Goal: Task Accomplishment & Management: Manage account settings

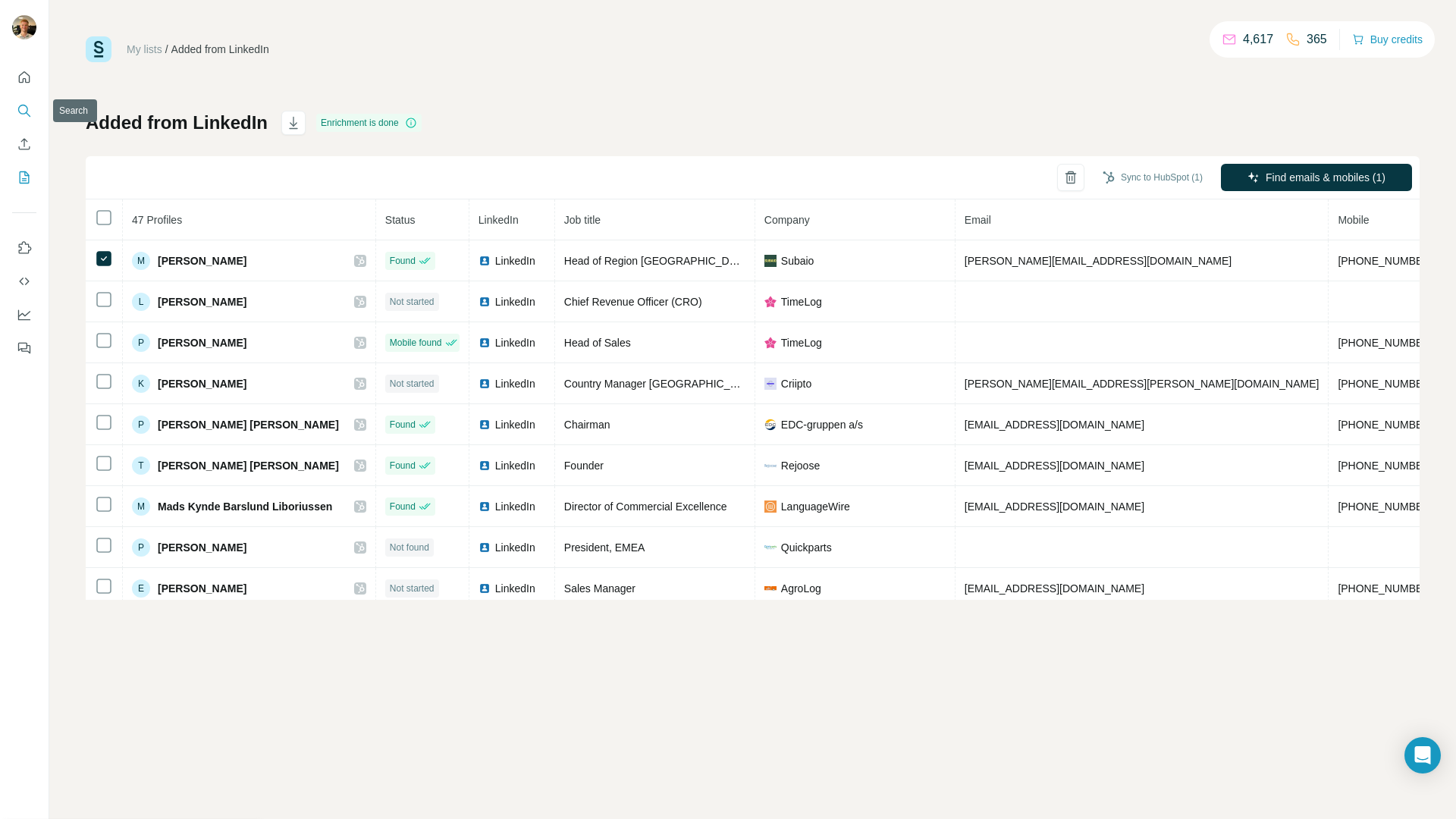
click at [34, 112] on button "Search" at bounding box center [24, 110] width 24 height 27
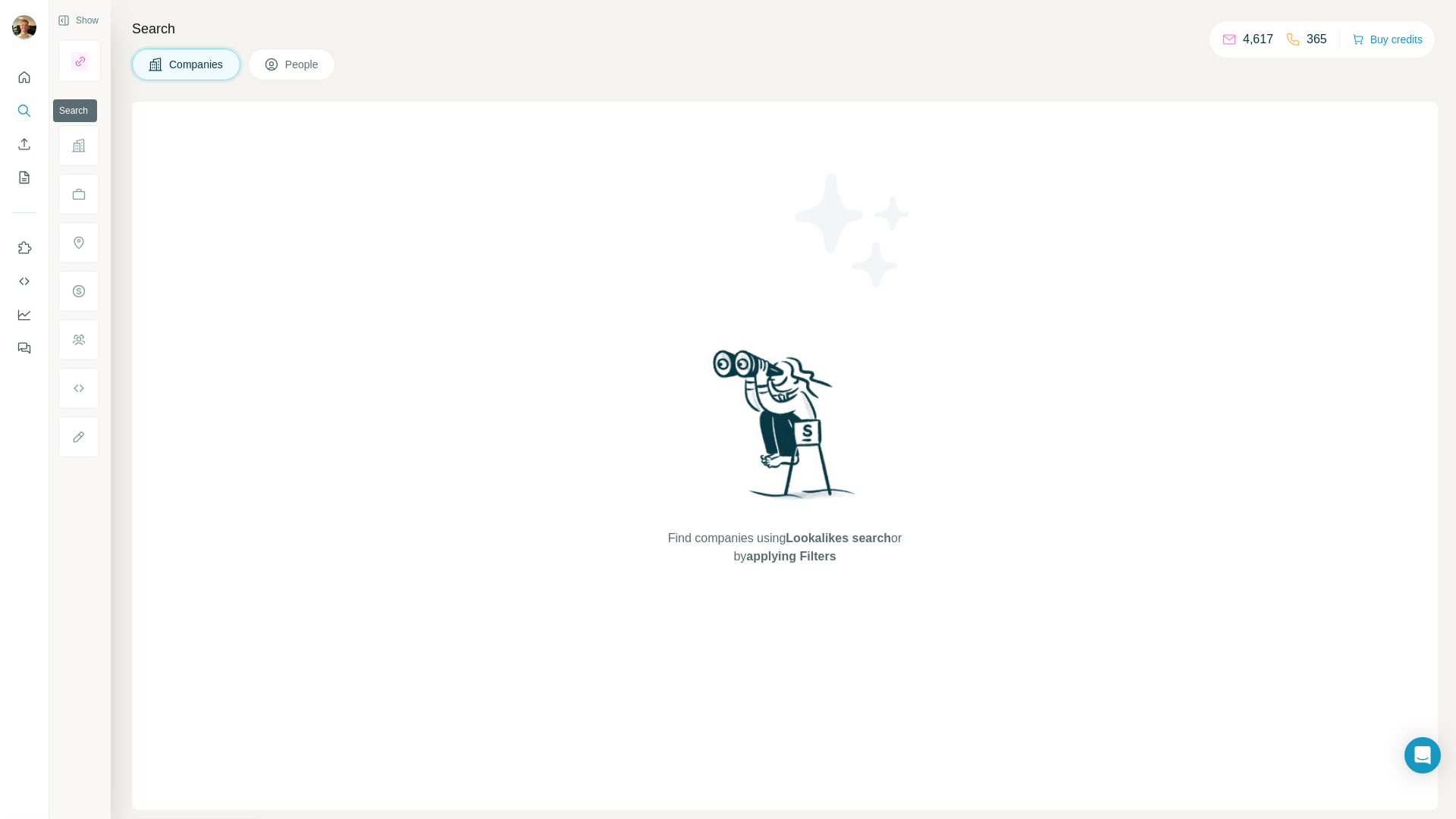
click at [31, 118] on button "Search" at bounding box center [24, 110] width 24 height 27
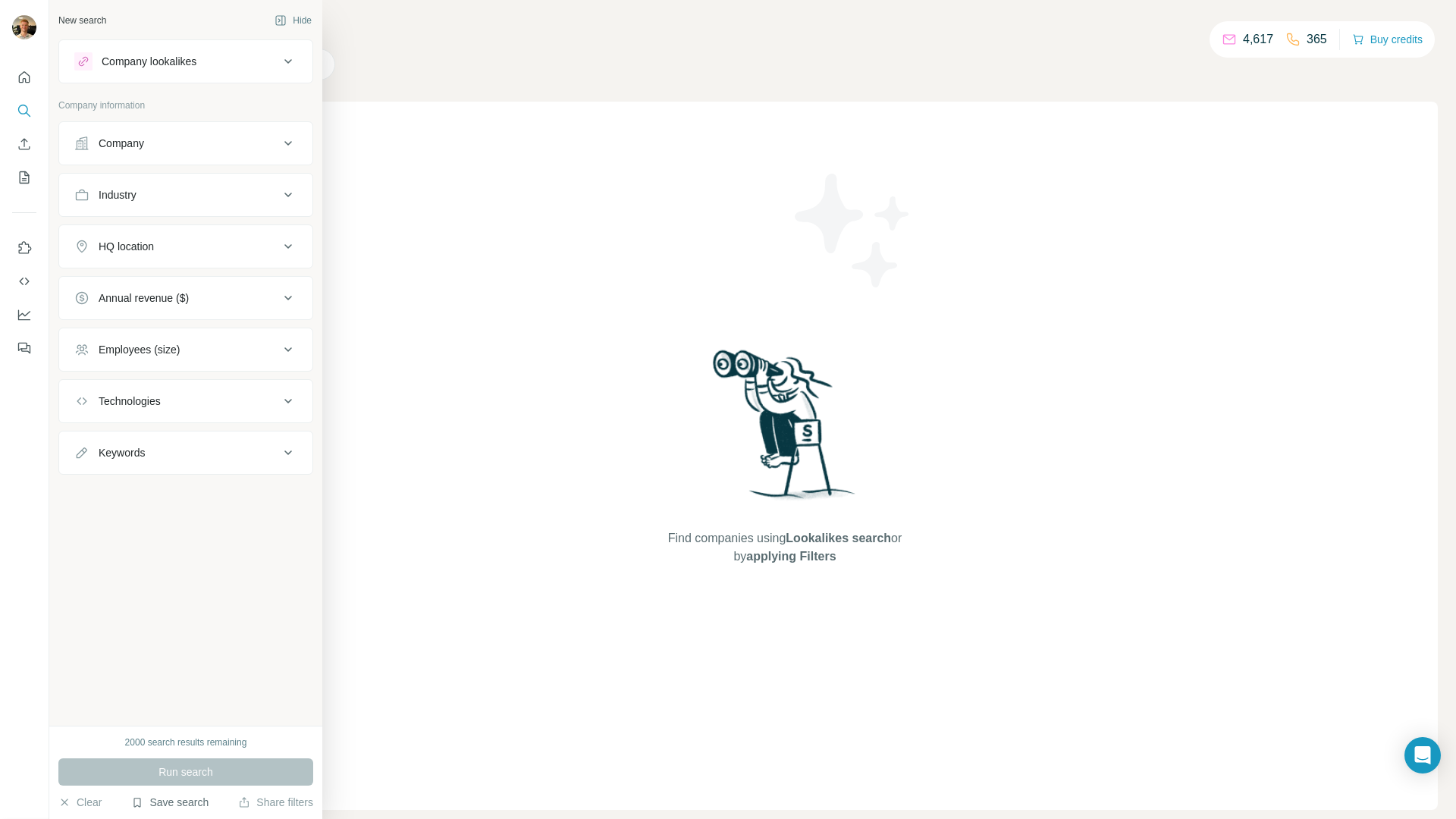
click at [195, 803] on button "Save search" at bounding box center [169, 802] width 77 height 15
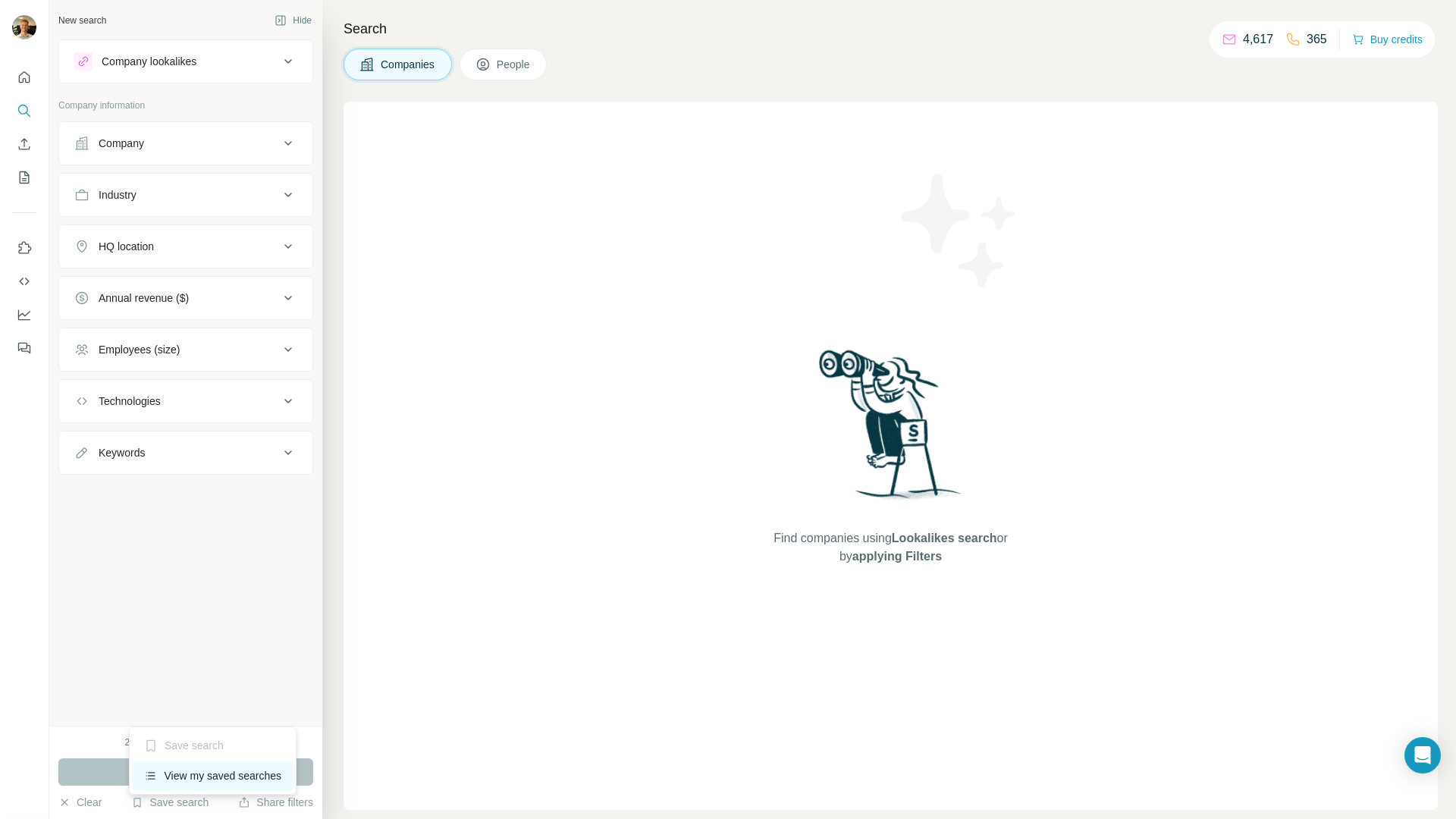
click at [213, 773] on div "View my saved searches" at bounding box center [213, 776] width 160 height 30
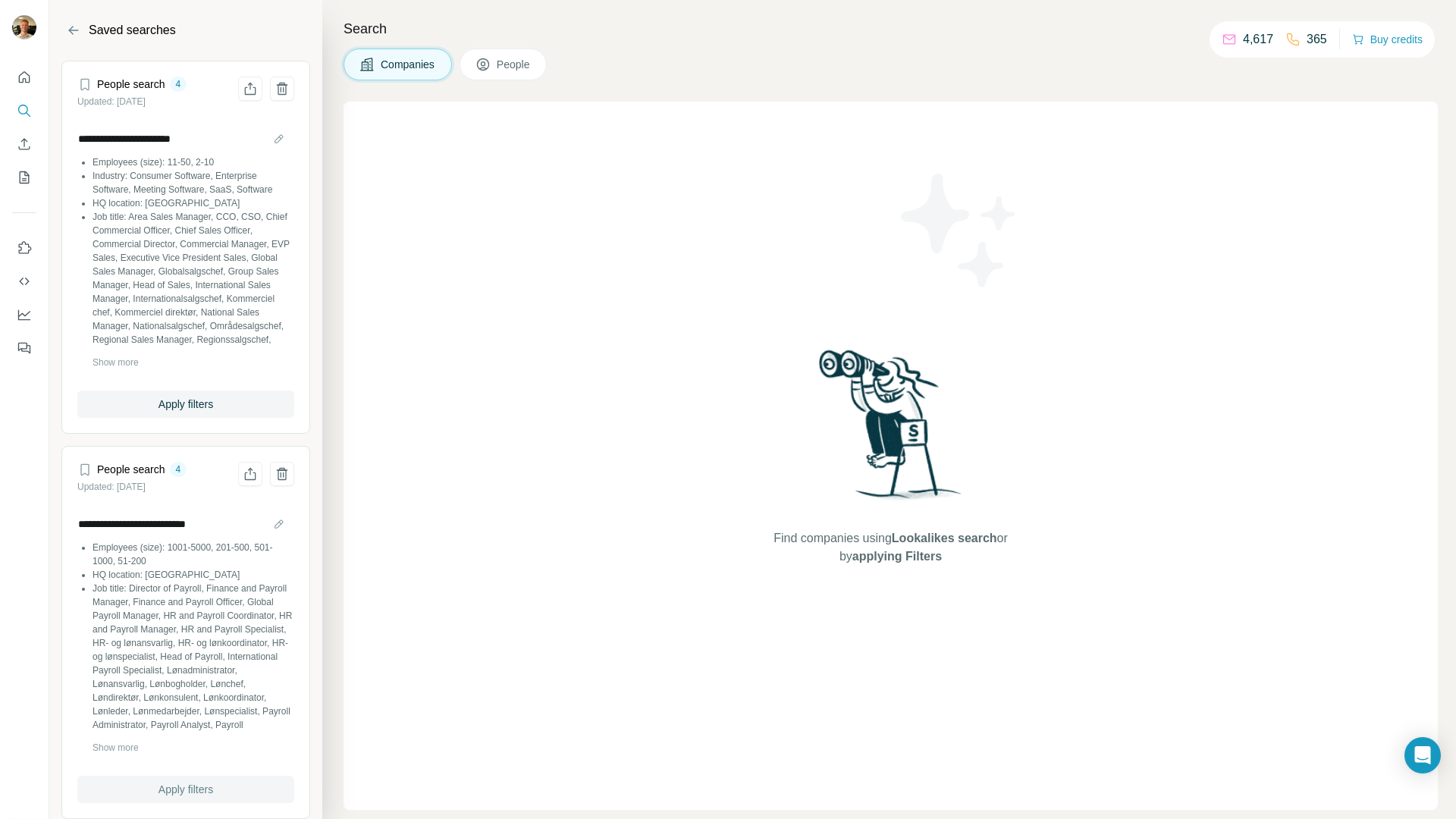
click at [204, 782] on span "Apply filters" at bounding box center [186, 789] width 55 height 15
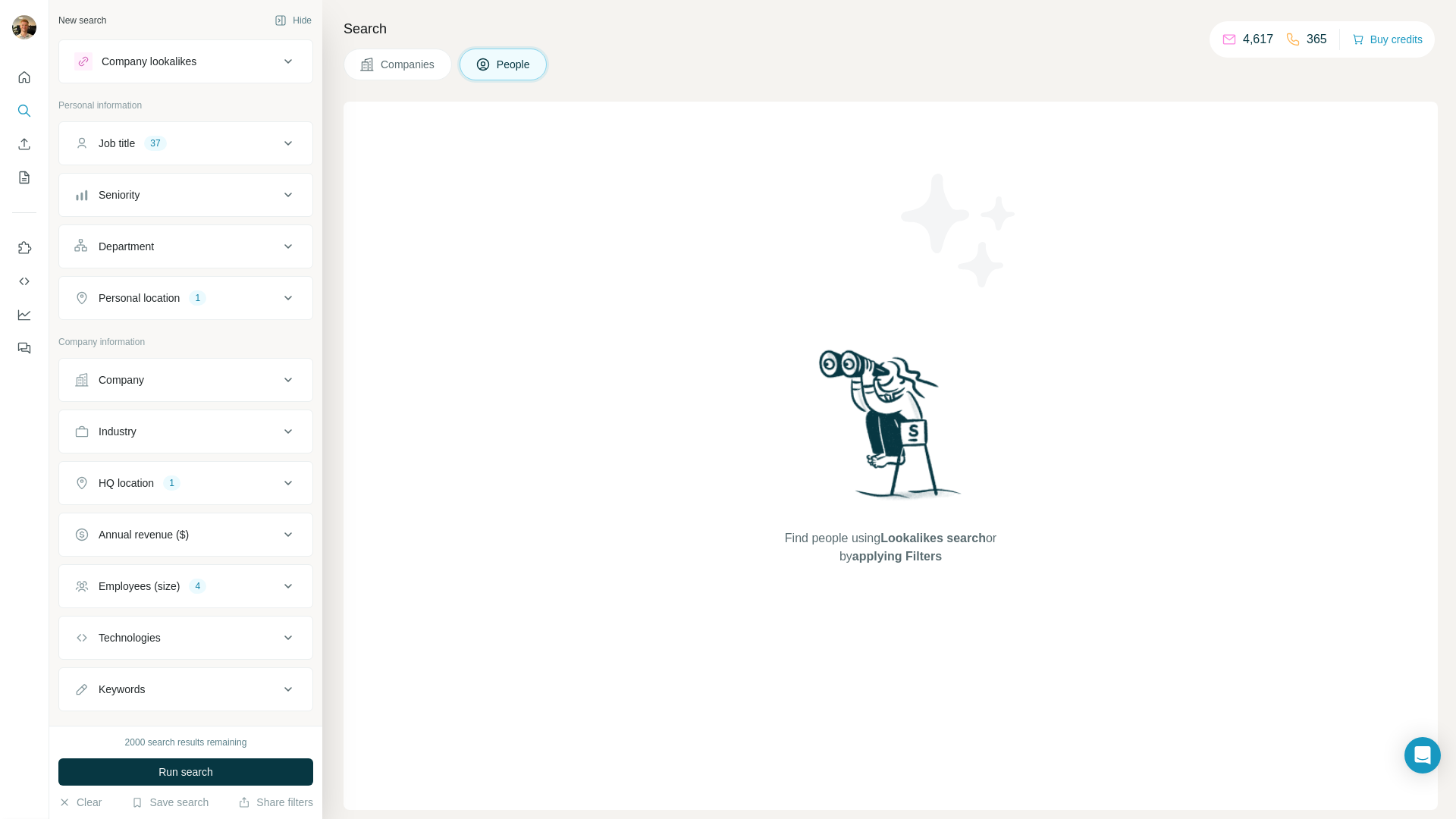
click at [392, 68] on span "Companies" at bounding box center [408, 65] width 56 height 15
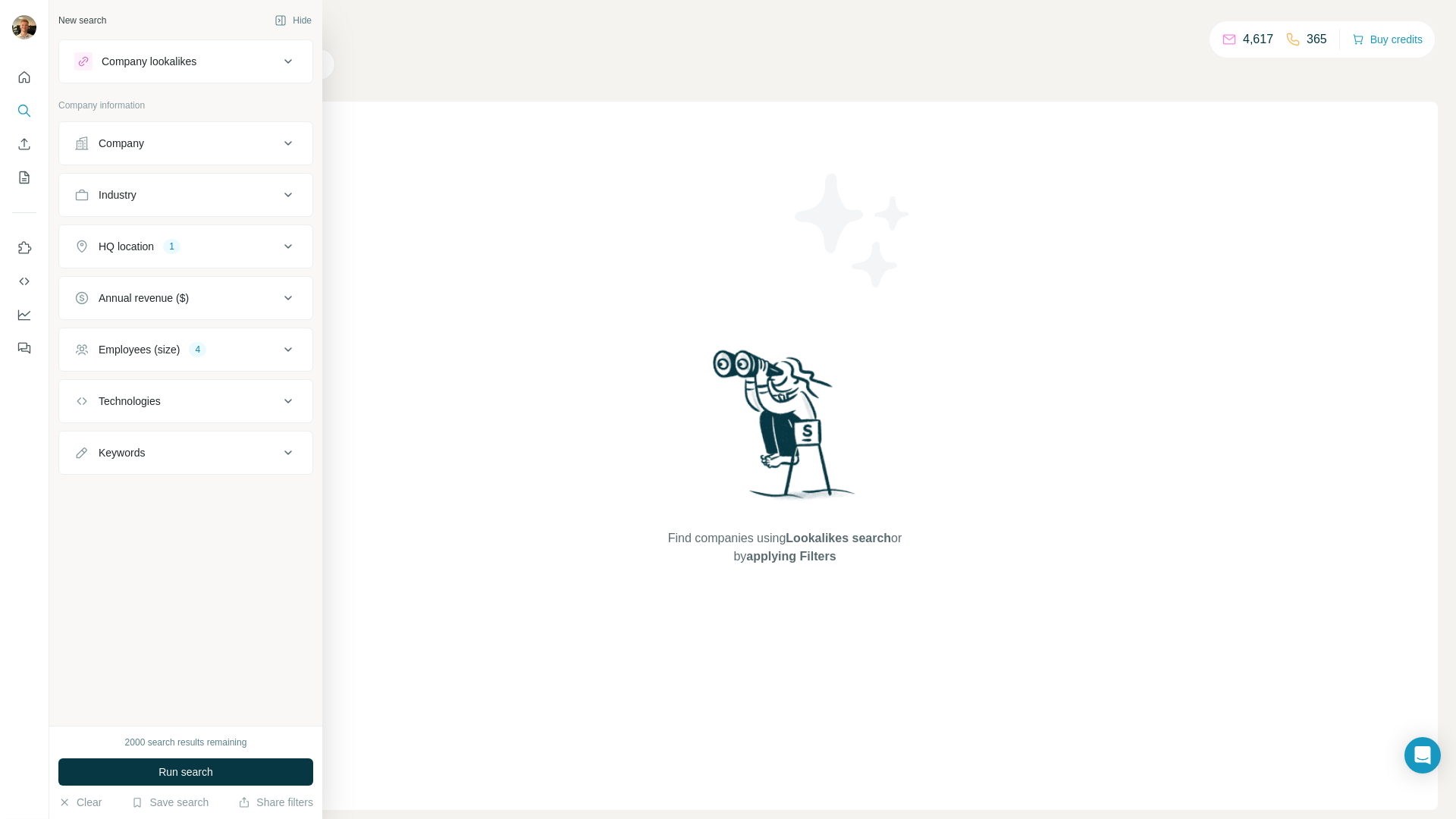
click at [207, 243] on div "HQ location 1" at bounding box center [177, 246] width 205 height 15
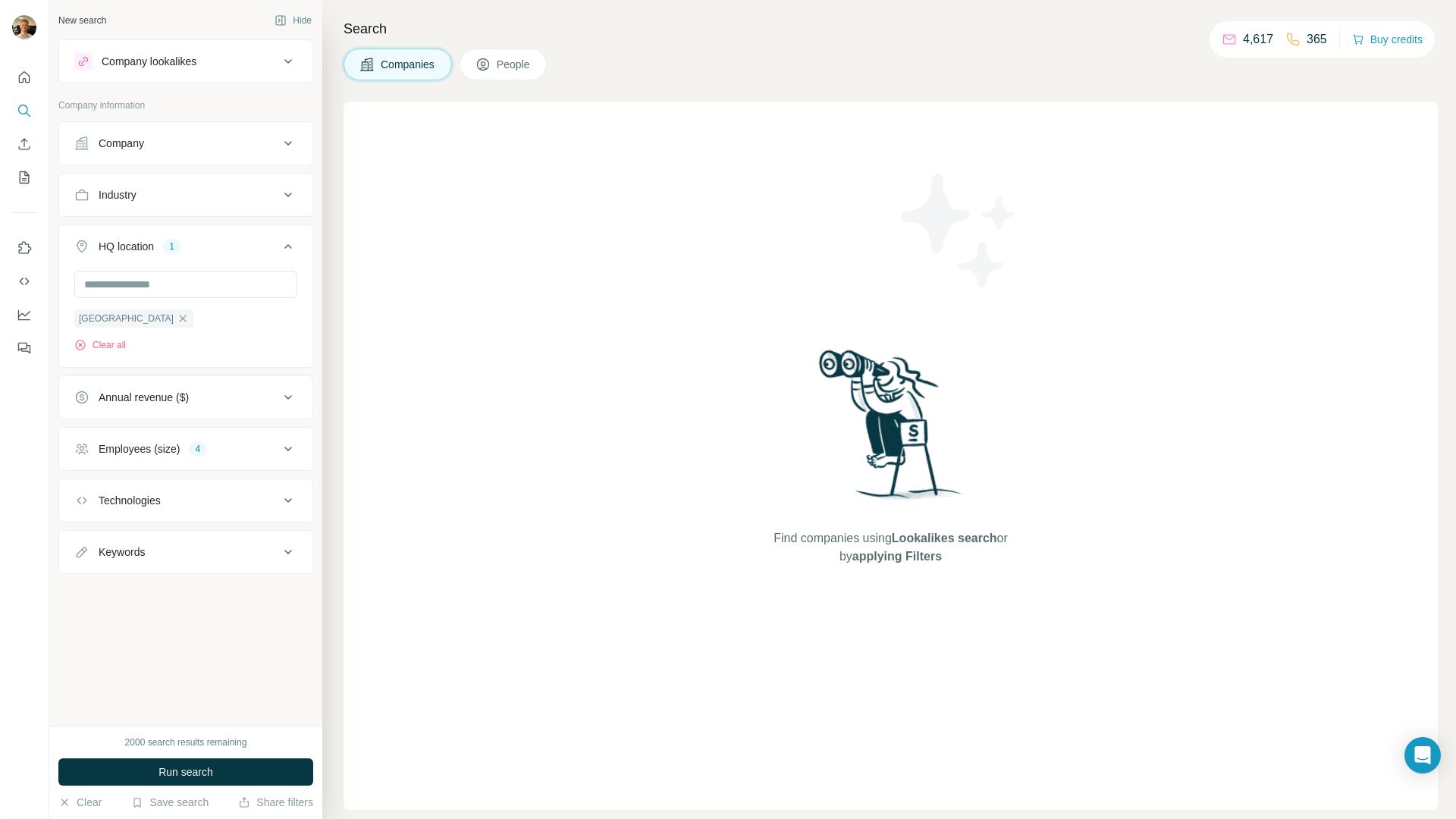
click at [220, 446] on div "Employees (size) 4" at bounding box center [177, 449] width 205 height 15
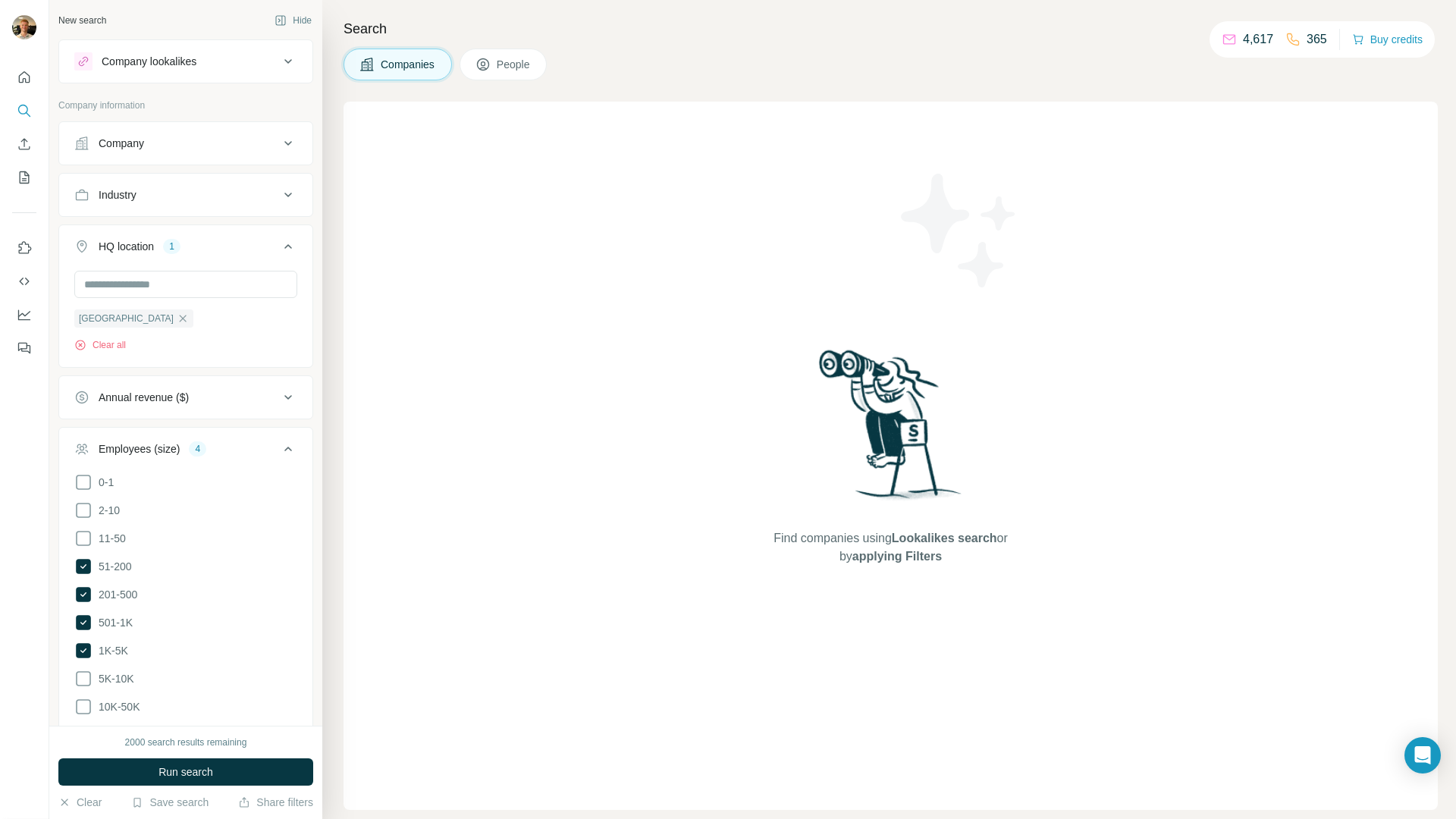
click at [523, 71] on span "People" at bounding box center [515, 65] width 35 height 15
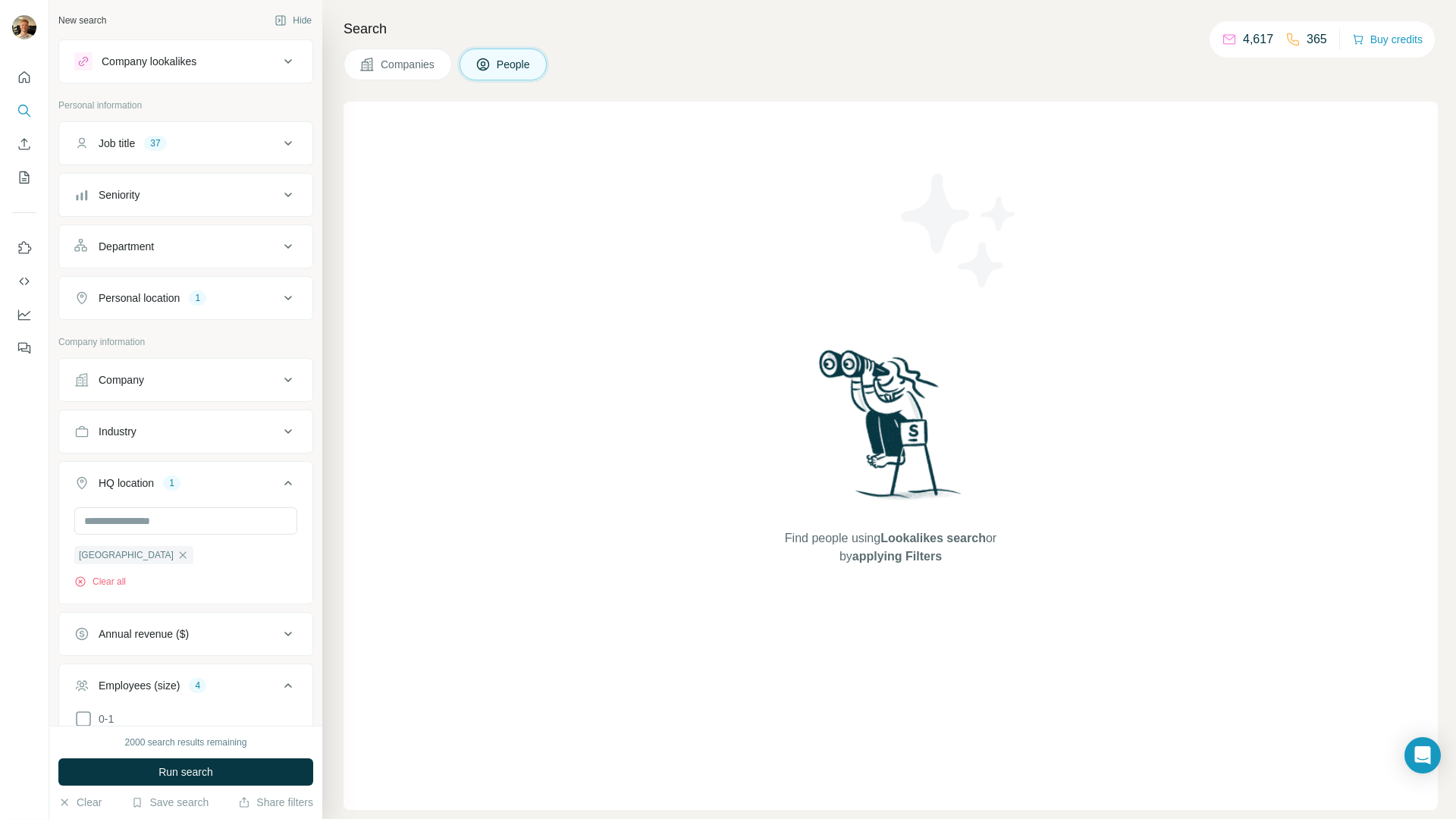
click at [239, 134] on button "Job title 37" at bounding box center [186, 143] width 253 height 37
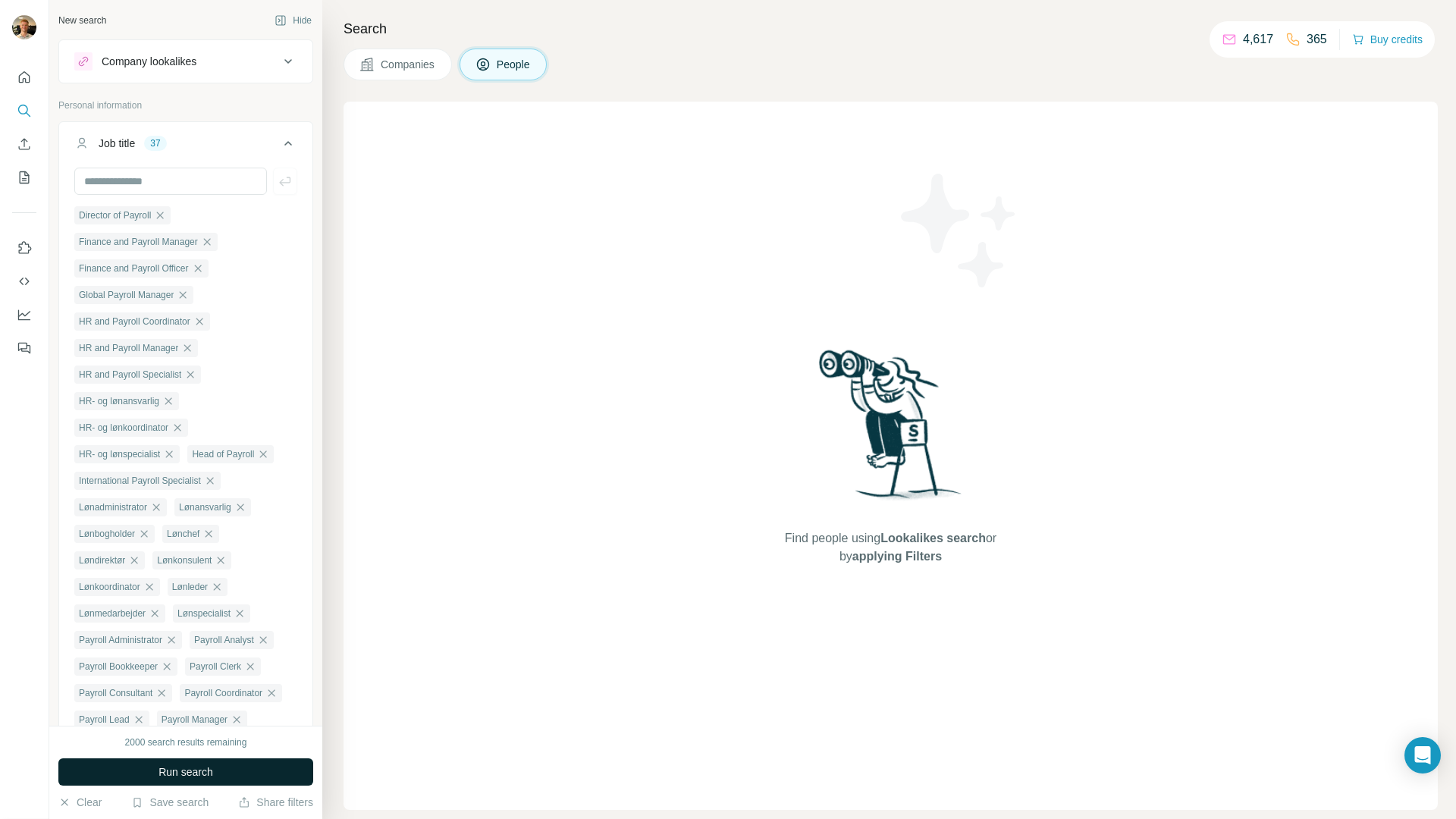
click at [183, 769] on span "Run search" at bounding box center [186, 772] width 55 height 15
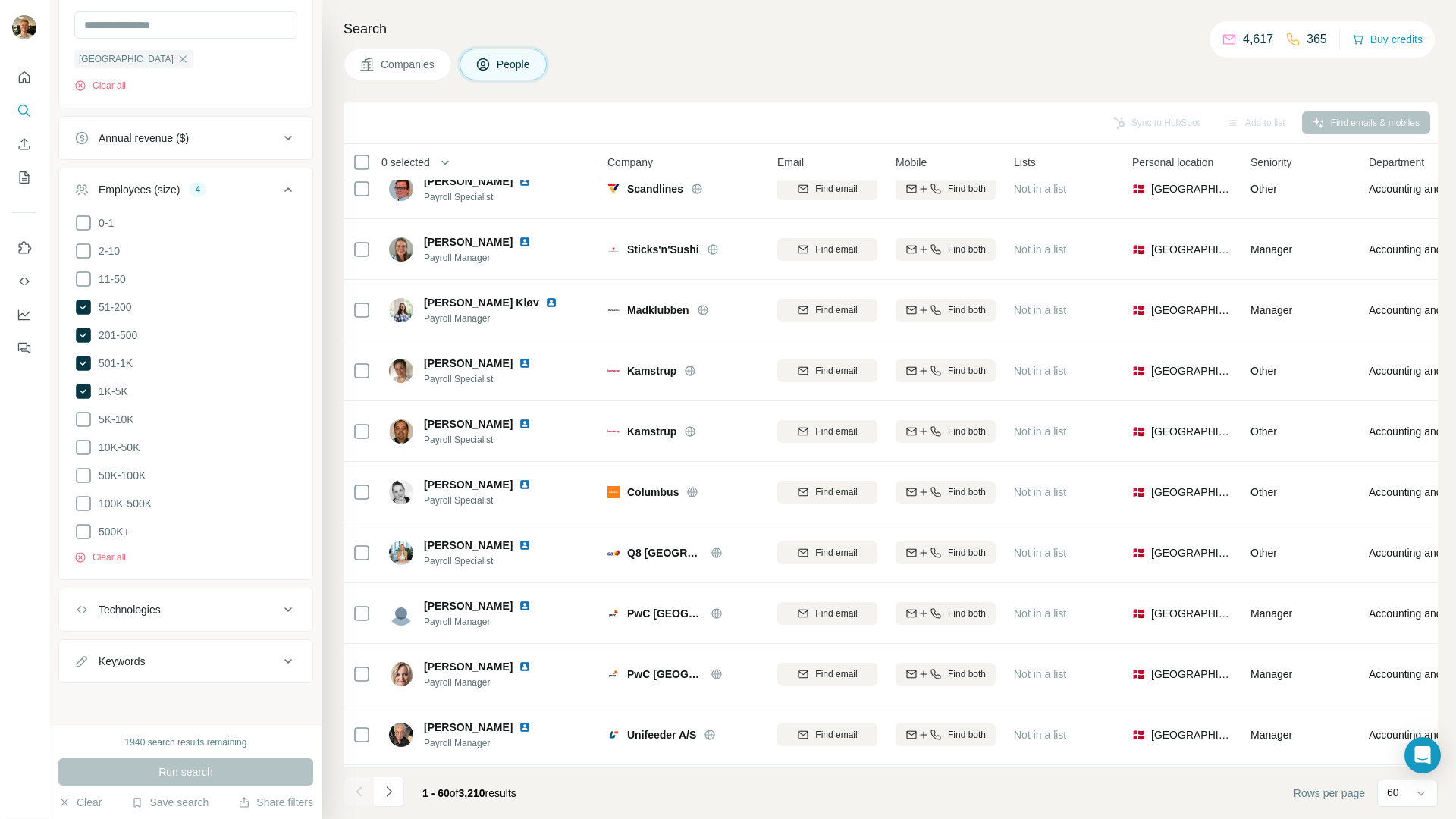
scroll to position [3060, 0]
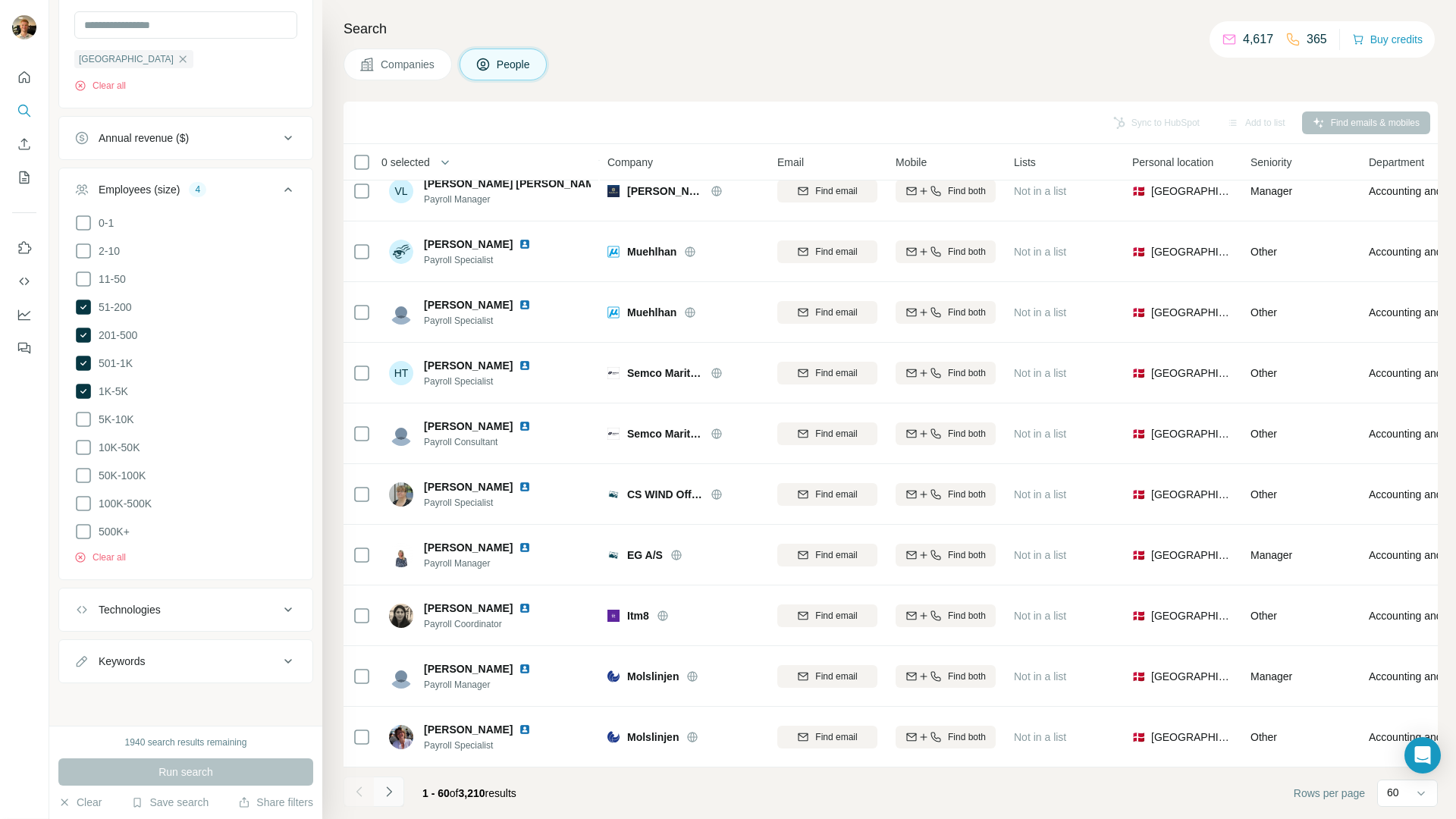
click at [386, 792] on icon "Navigate to next page" at bounding box center [389, 792] width 15 height 15
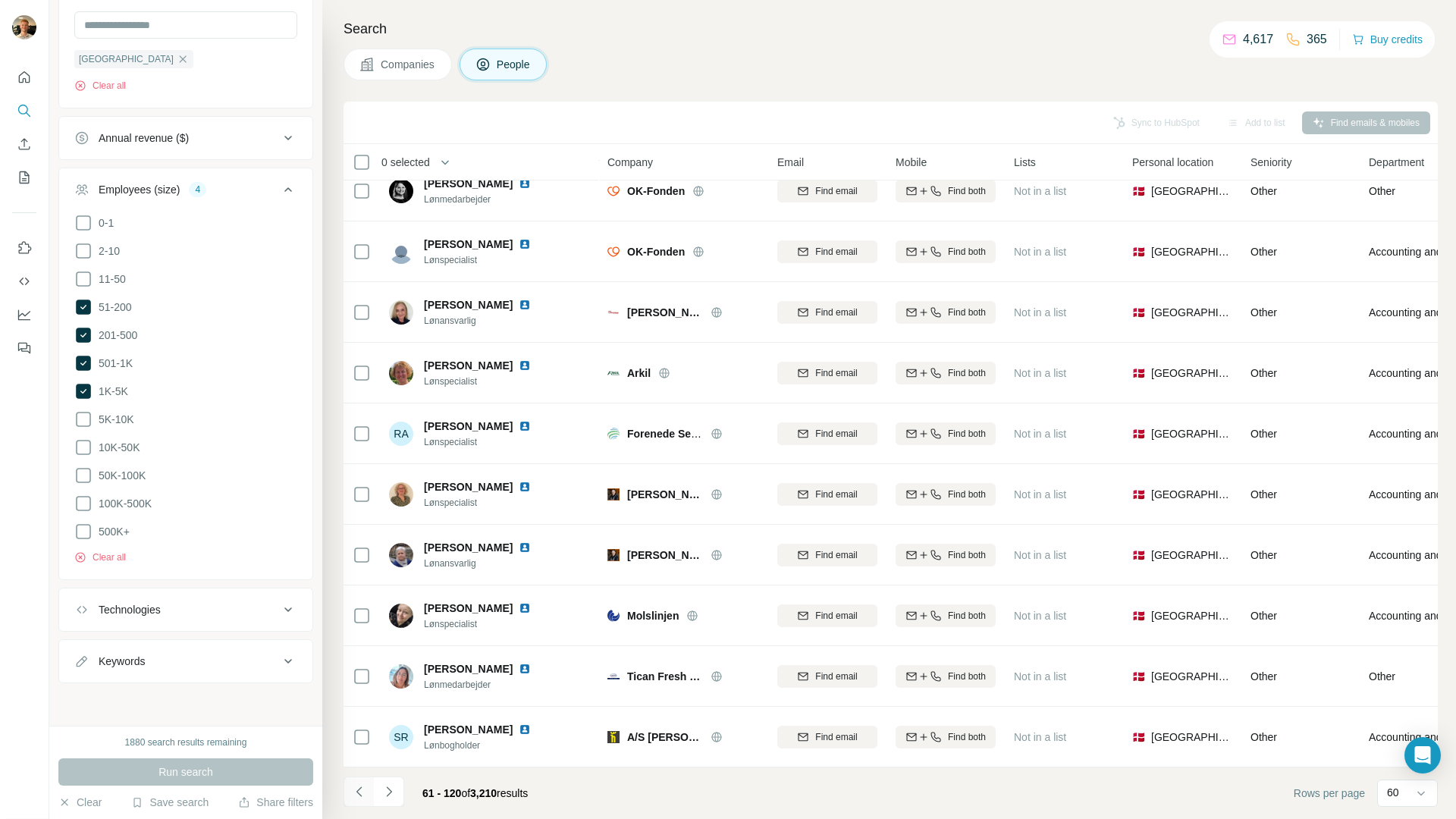
click at [358, 785] on icon "Navigate to previous page" at bounding box center [360, 792] width 15 height 15
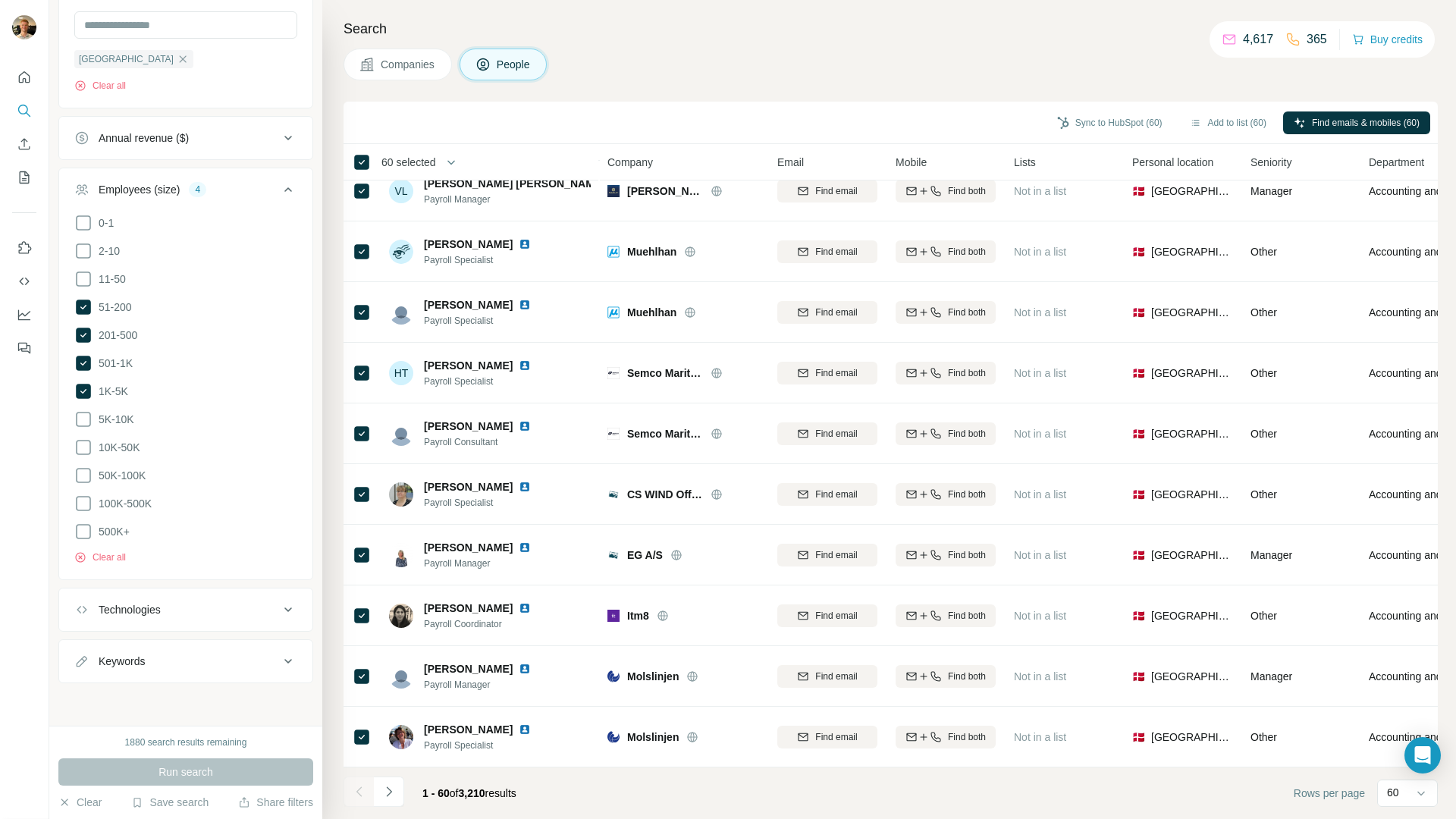
click at [412, 165] on span "60 selected" at bounding box center [409, 162] width 55 height 15
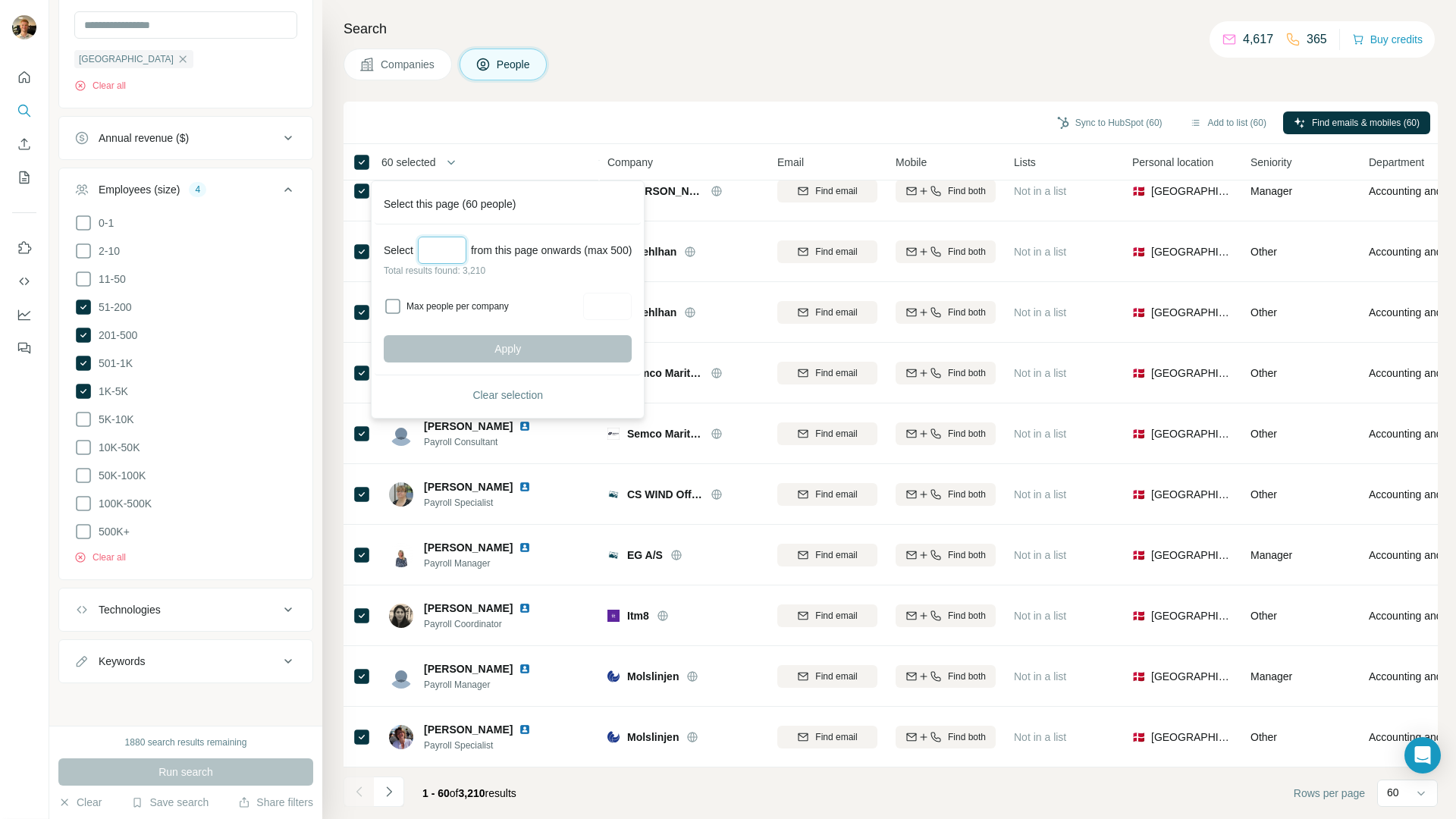
click at [447, 254] on input "Select a number (up to 500)" at bounding box center [442, 250] width 49 height 27
type input "***"
click at [622, 318] on input "Max people per company" at bounding box center [608, 306] width 49 height 27
type input "*"
click at [585, 348] on button "Apply" at bounding box center [507, 349] width 248 height 27
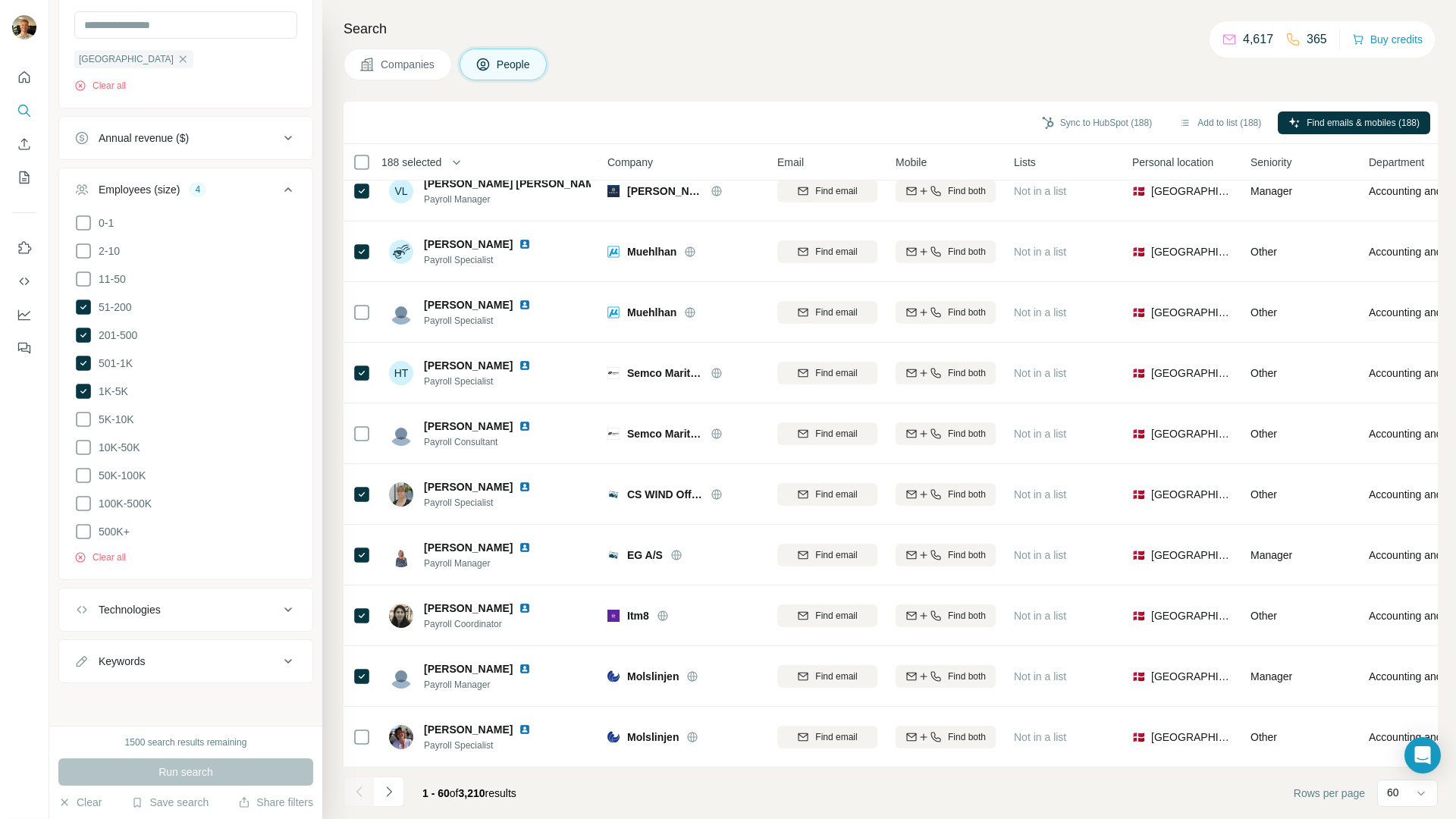
scroll to position [2685, 0]
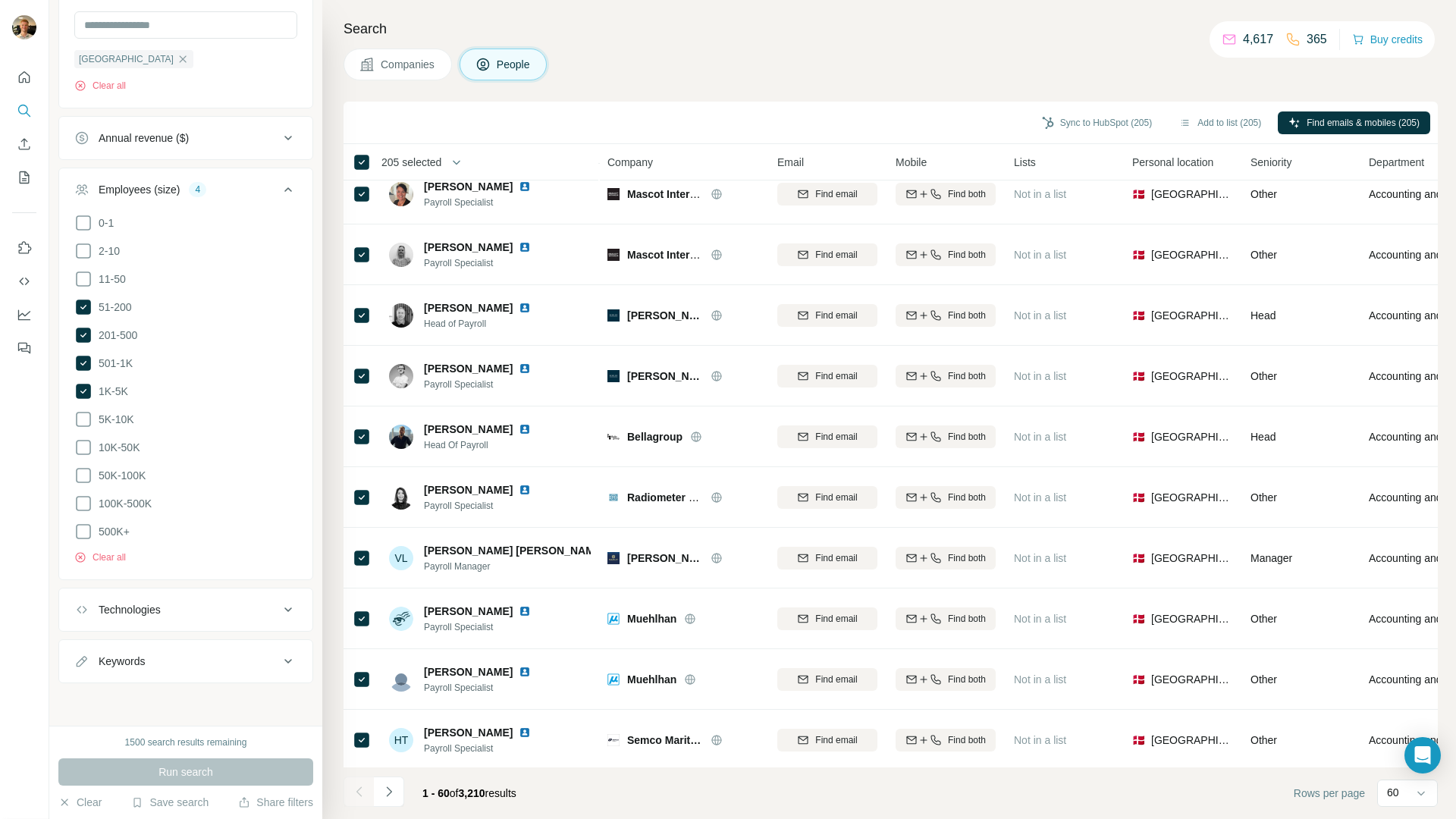
click at [433, 162] on span "205 selected" at bounding box center [411, 162] width 60 height 15
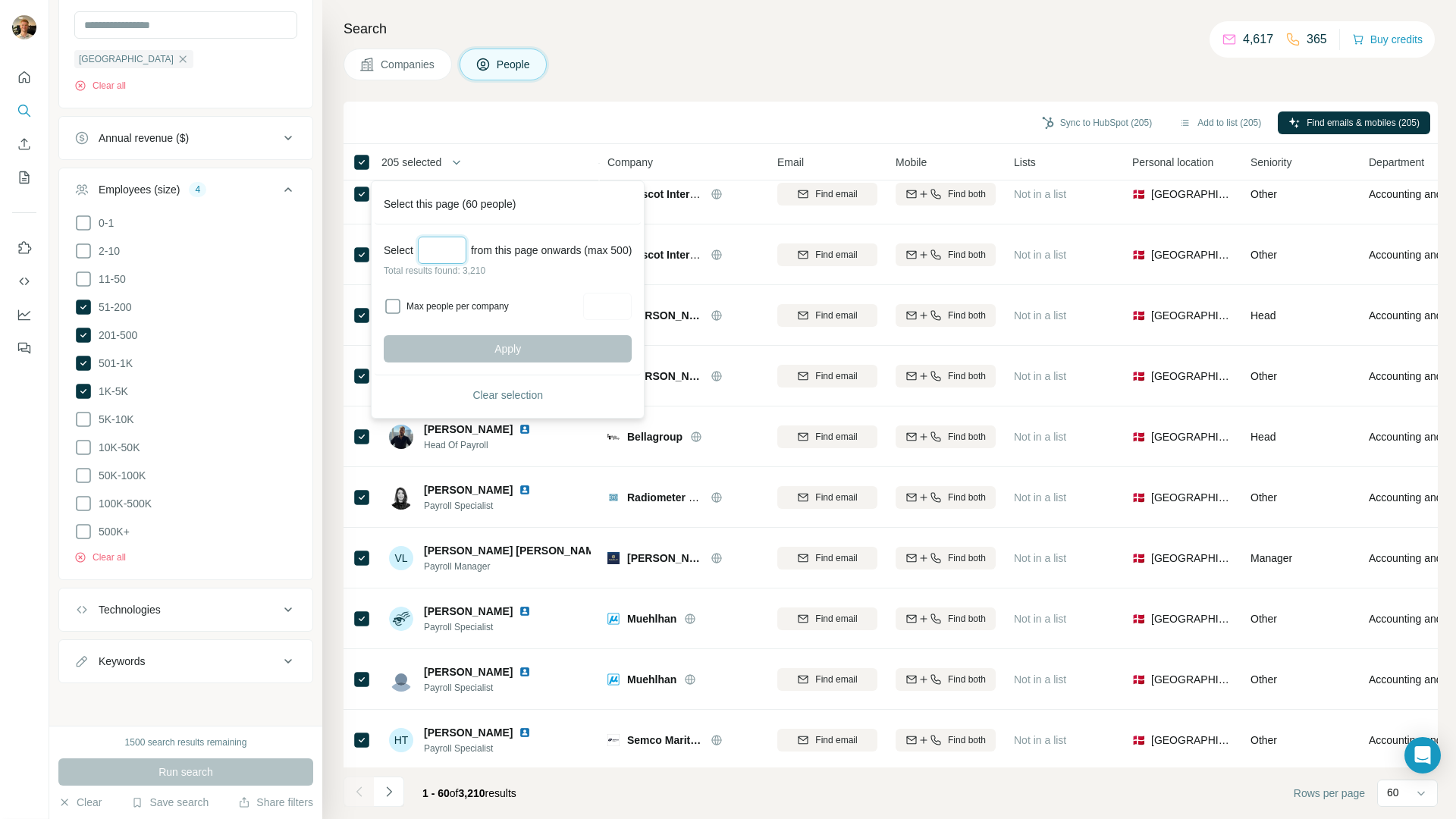
click at [456, 247] on input "Select a number (up to 500)" at bounding box center [442, 250] width 49 height 27
type input "***"
click at [481, 345] on button "Apply" at bounding box center [507, 349] width 248 height 27
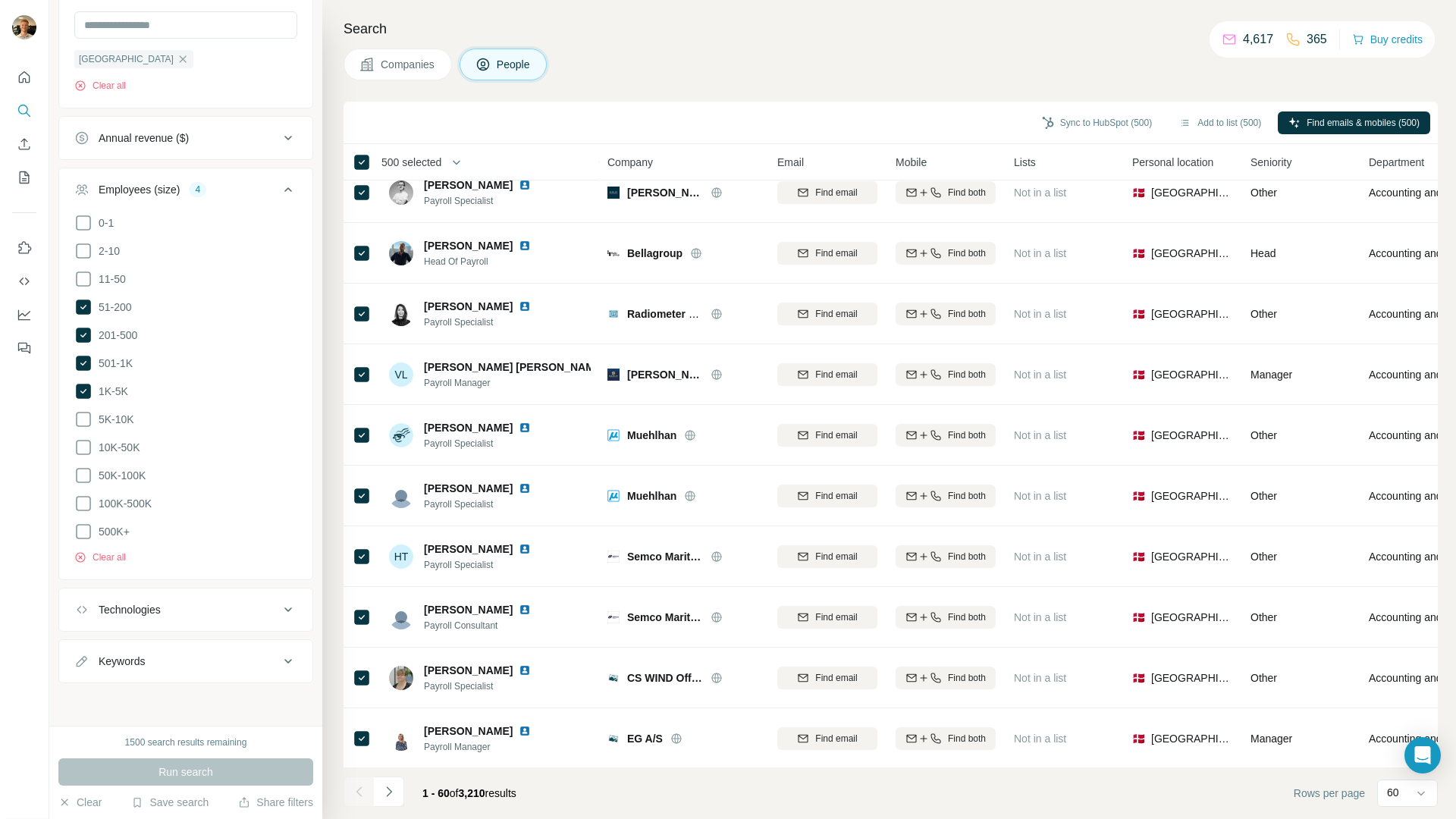
scroll to position [3060, 0]
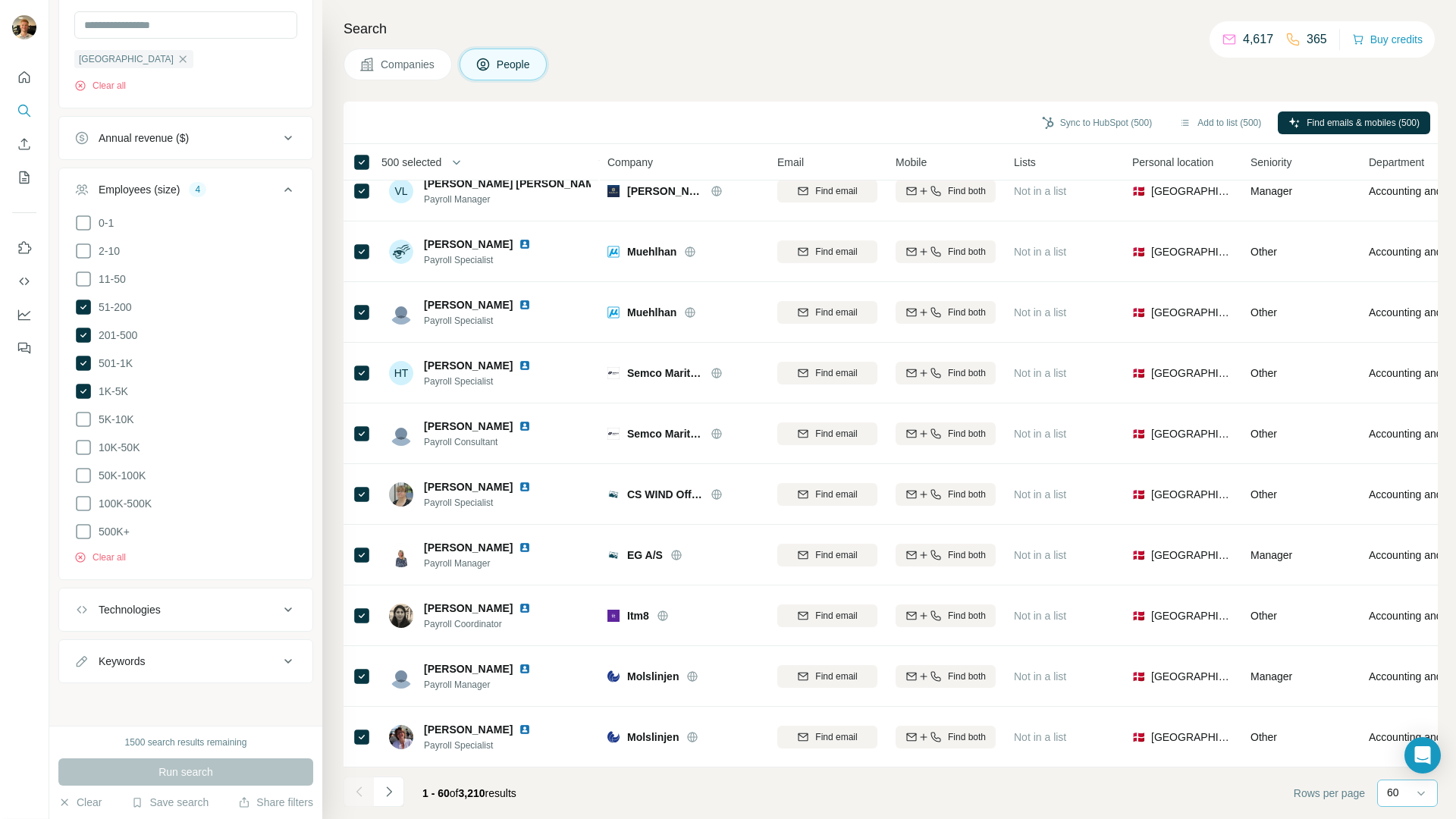
click at [1400, 799] on p "60" at bounding box center [1393, 792] width 12 height 15
click at [1400, 797] on input at bounding box center [1410, 793] width 46 height 17
click at [467, 794] on span "3,210" at bounding box center [472, 793] width 27 height 12
click at [392, 795] on icon "Navigate to next page" at bounding box center [389, 792] width 15 height 15
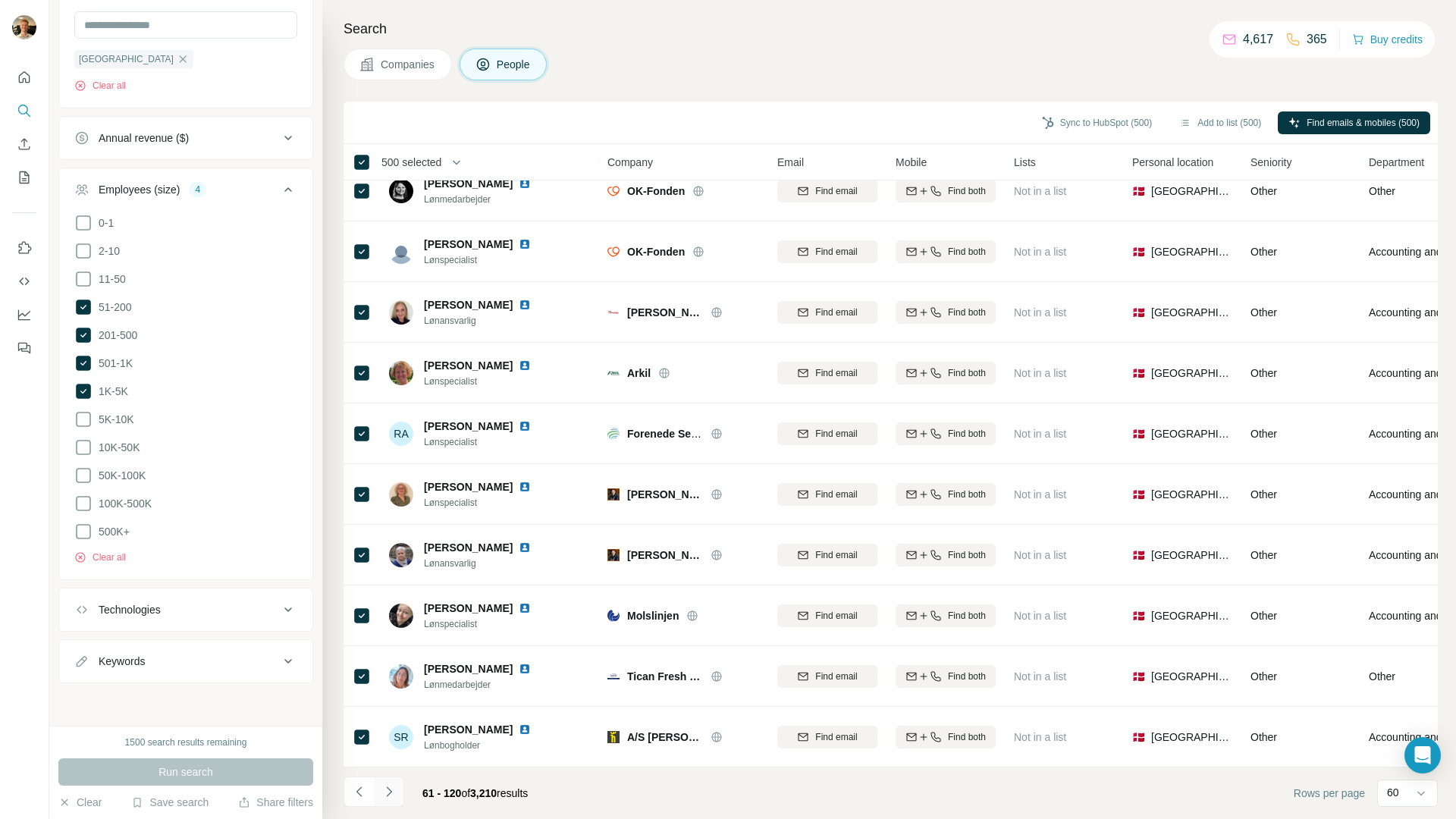
click at [392, 795] on icon "Navigate to next page" at bounding box center [389, 792] width 15 height 15
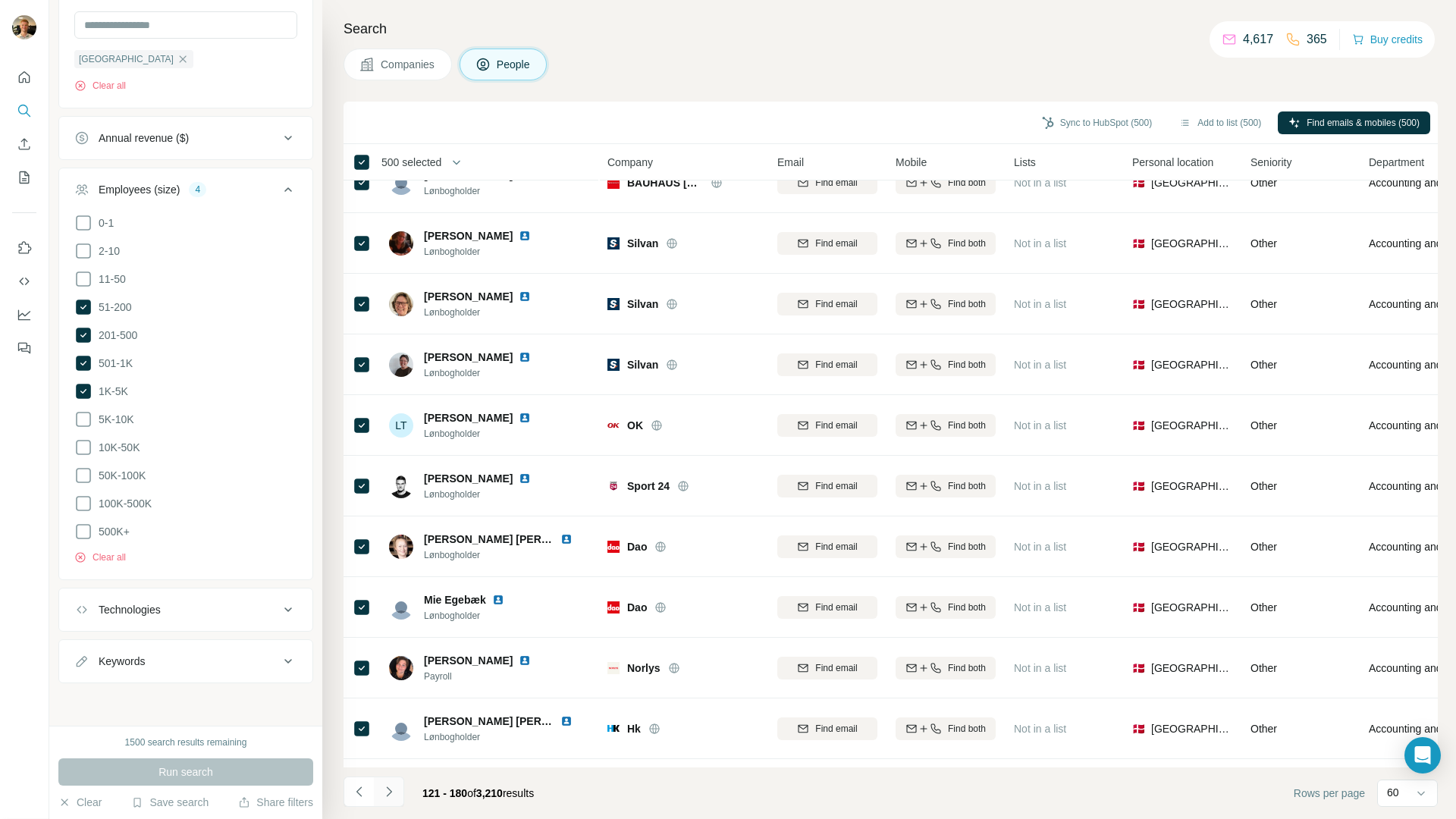
scroll to position [3060, 0]
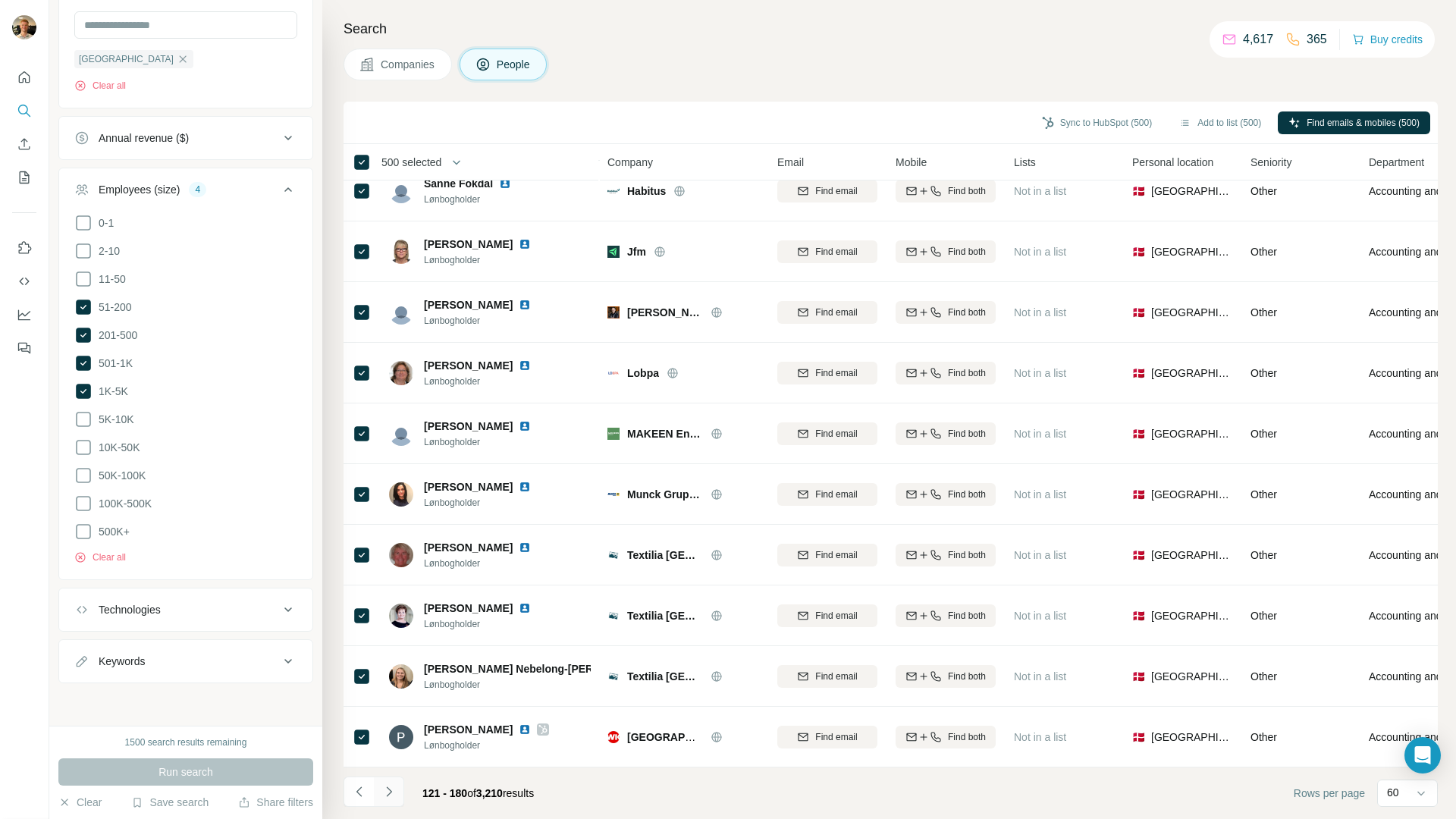
click at [393, 794] on icon "Navigate to next page" at bounding box center [389, 792] width 15 height 15
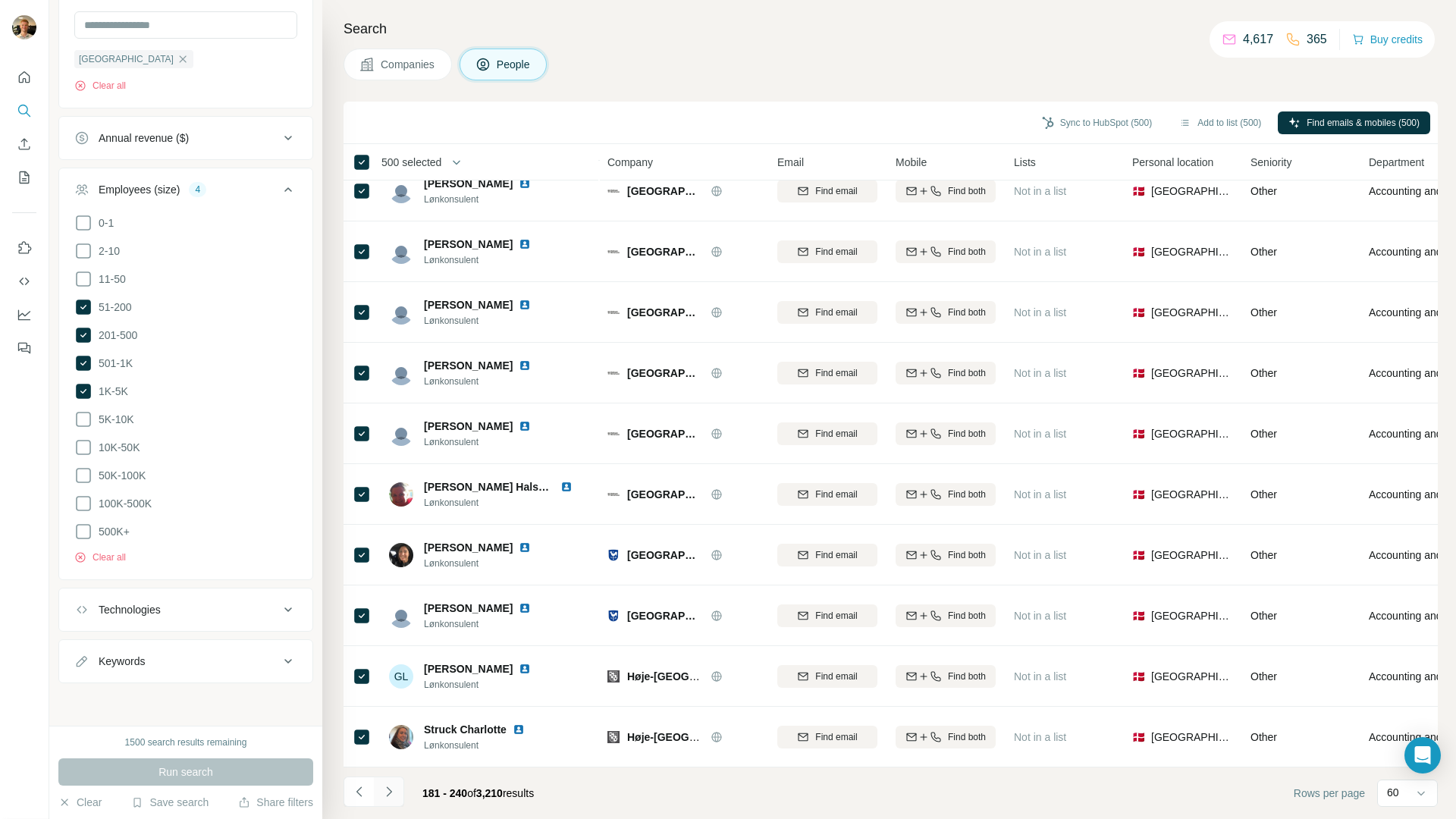
click at [393, 794] on icon "Navigate to next page" at bounding box center [389, 792] width 15 height 15
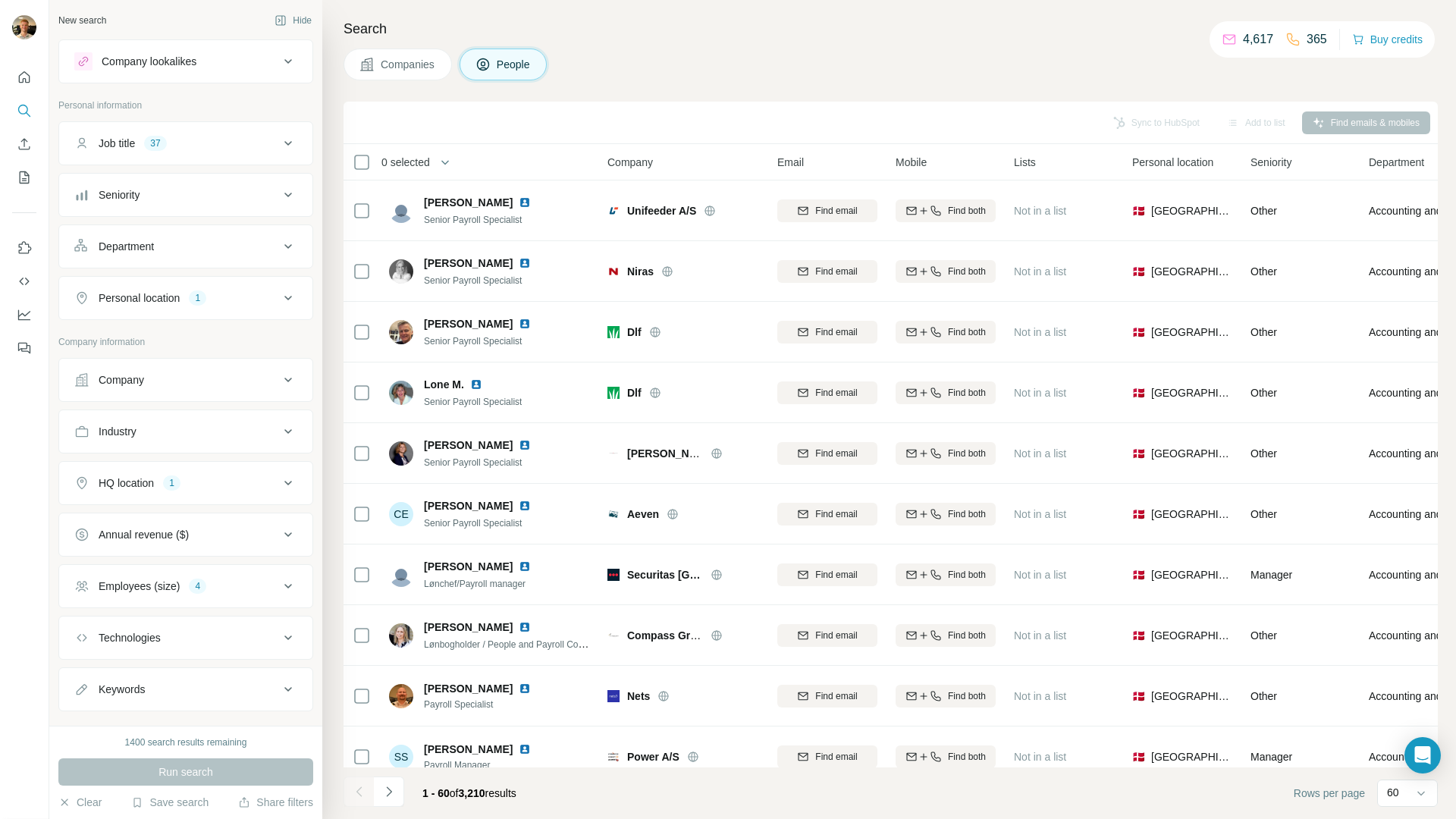
click at [388, 162] on span "0 selected" at bounding box center [406, 162] width 49 height 15
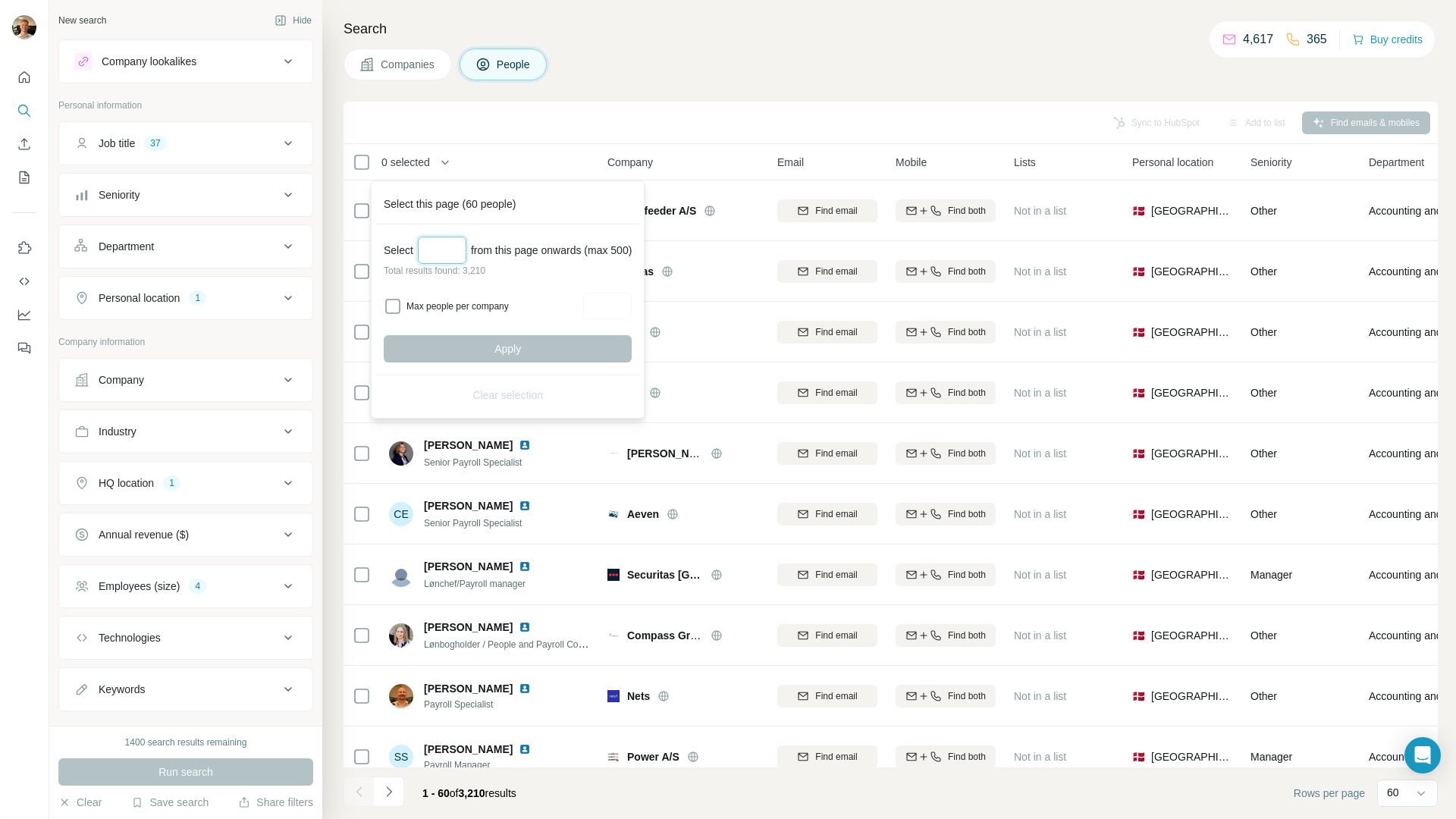
click at [451, 252] on input "Select a number (up to 500)" at bounding box center [442, 250] width 49 height 27
type input "*"
type input "***"
type input "*"
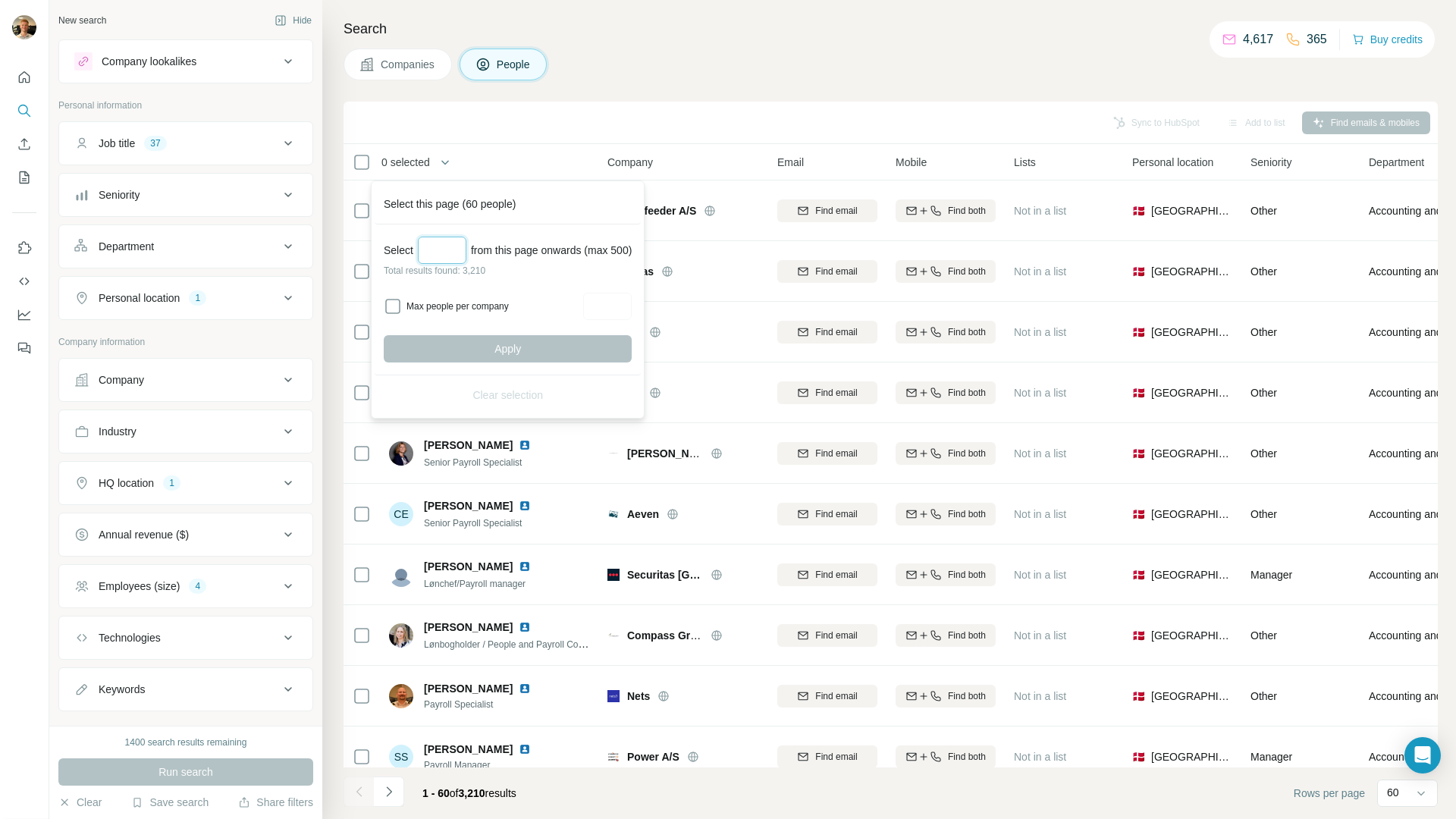
type input "*"
type input "***"
click at [460, 283] on div "Select *** from this page onwards (max 500) Total results found: 3,210 Max peop…" at bounding box center [508, 300] width 266 height 151
click at [480, 309] on label "Max people per company" at bounding box center [492, 306] width 172 height 14
click at [617, 295] on input "Max people per company" at bounding box center [608, 306] width 49 height 27
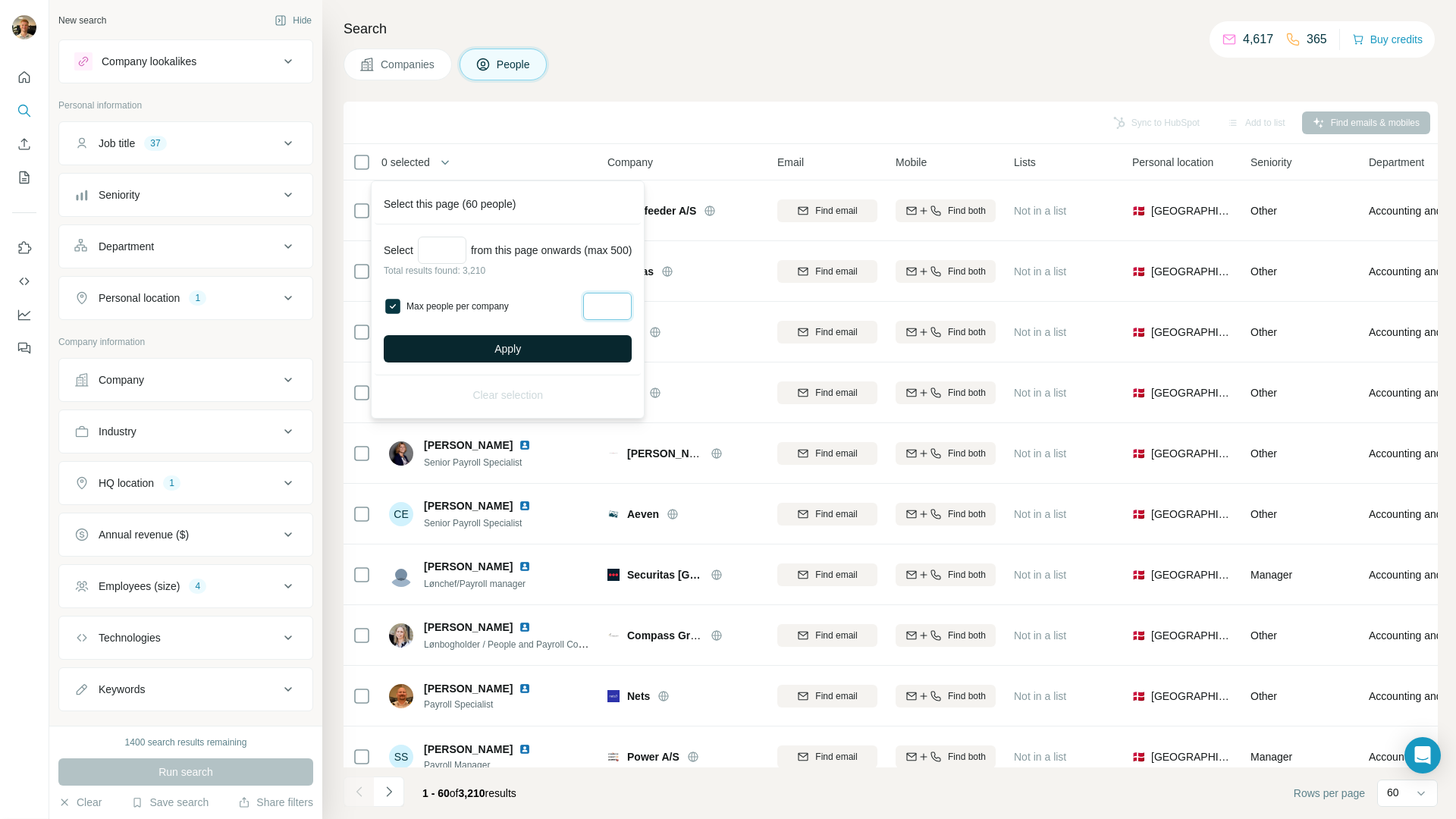
type input "*"
click at [607, 354] on button "Apply" at bounding box center [507, 349] width 248 height 27
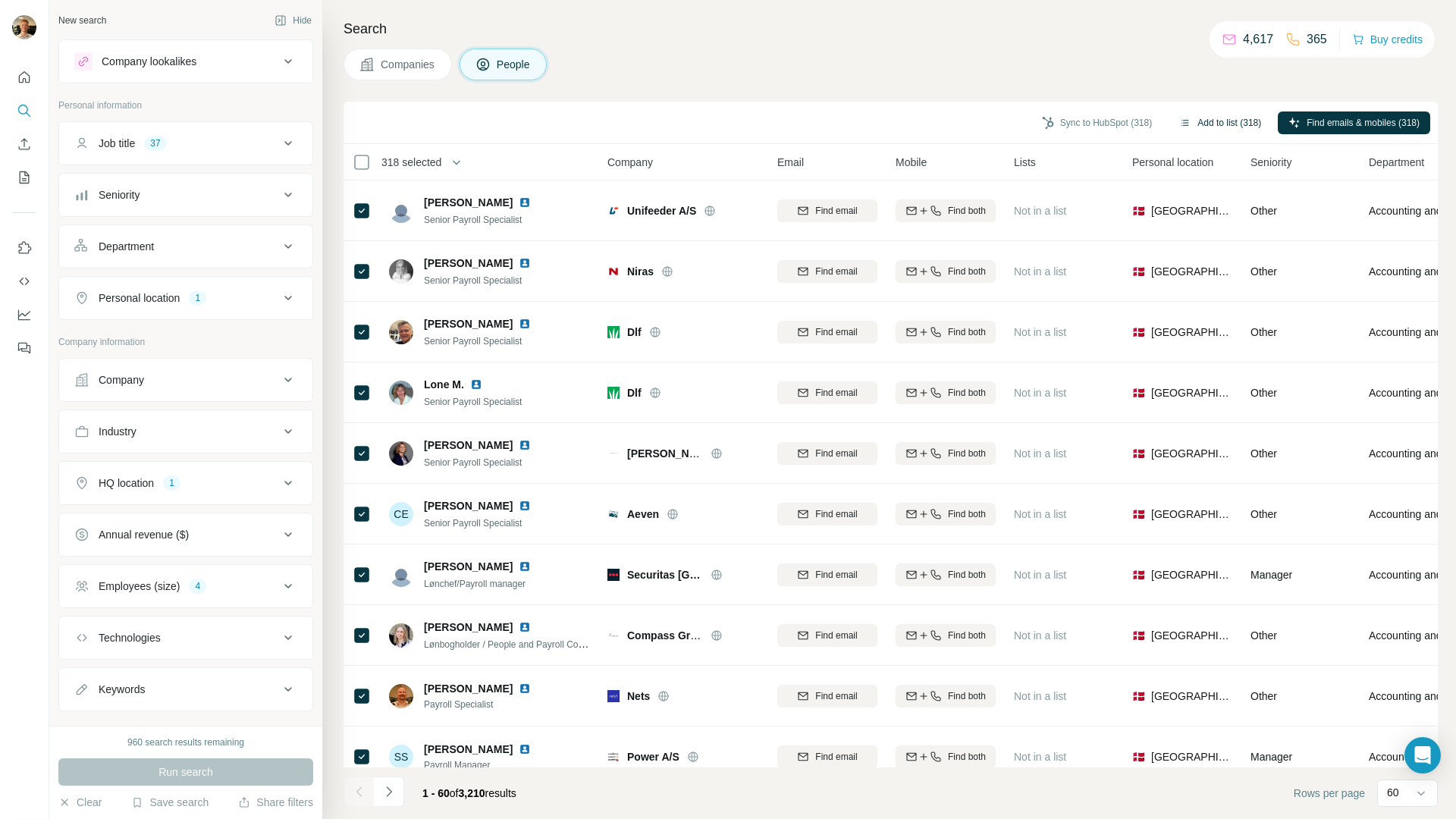
click at [1207, 122] on button "Add to list (318)" at bounding box center [1220, 123] width 103 height 23
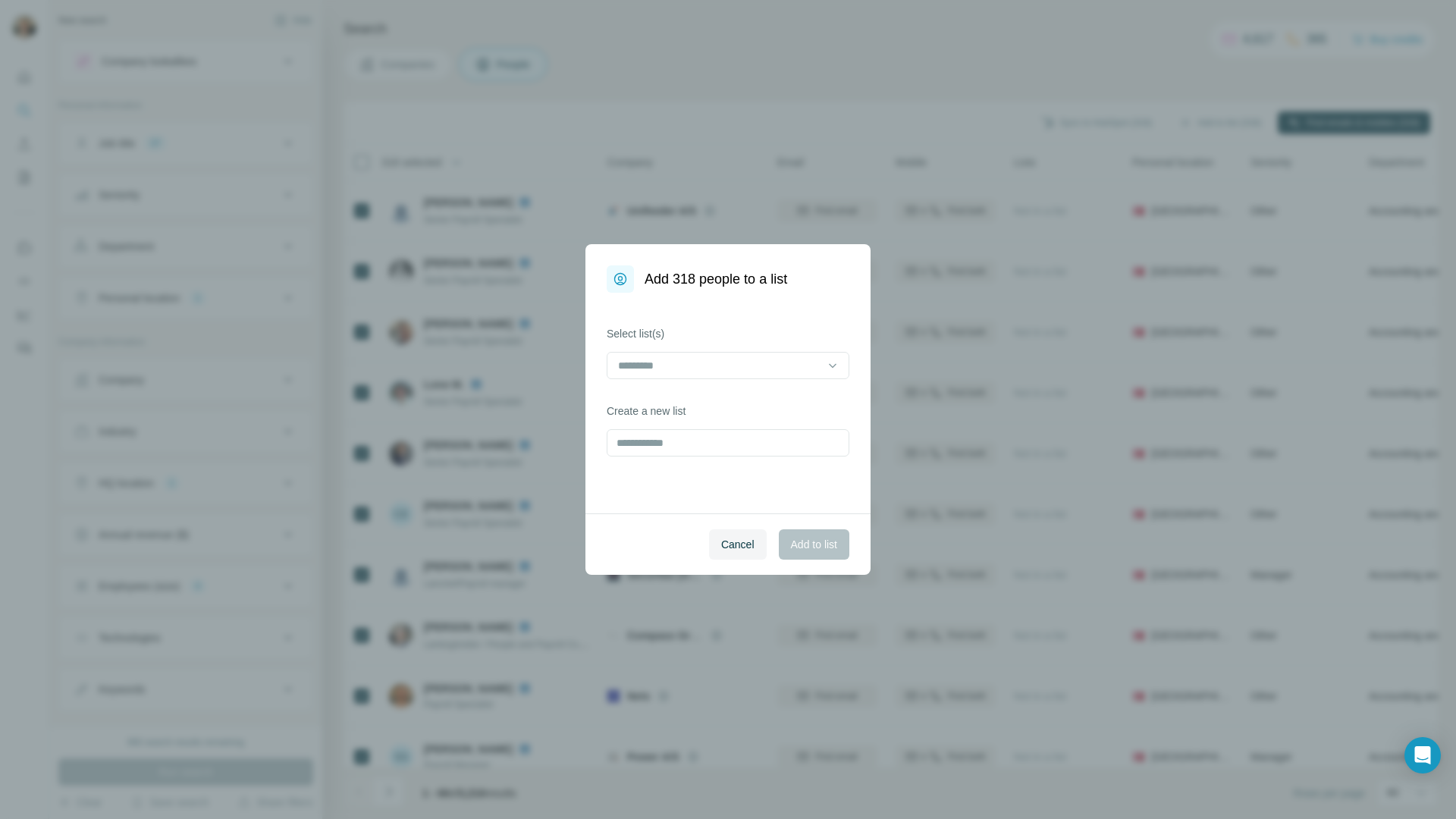
click at [1249, 114] on div "Add 318 people to a list Select list(s) Create a new list Cancel Add to list" at bounding box center [728, 409] width 1456 height 819
click at [656, 373] on input at bounding box center [719, 366] width 205 height 17
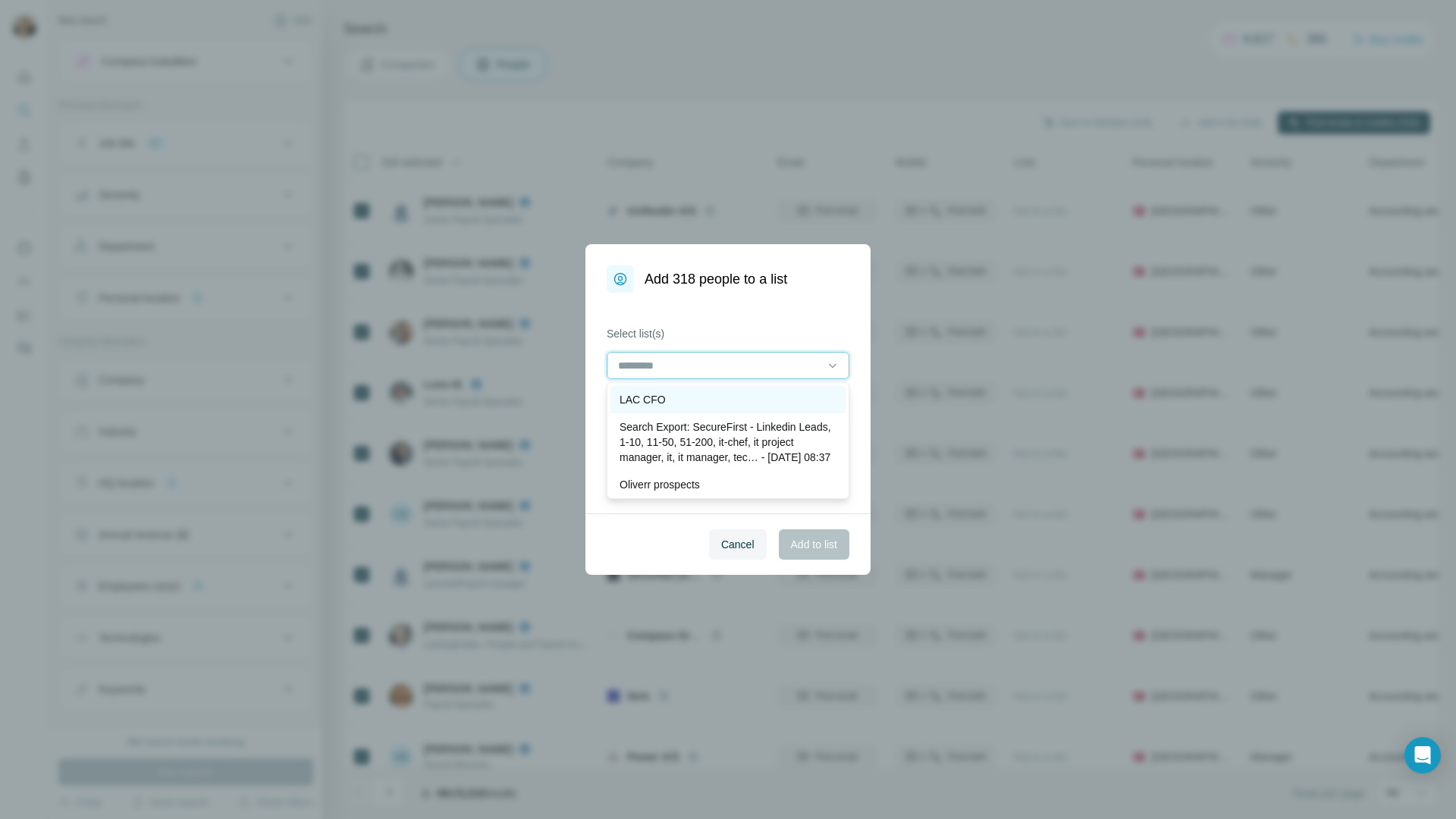
type input "*"
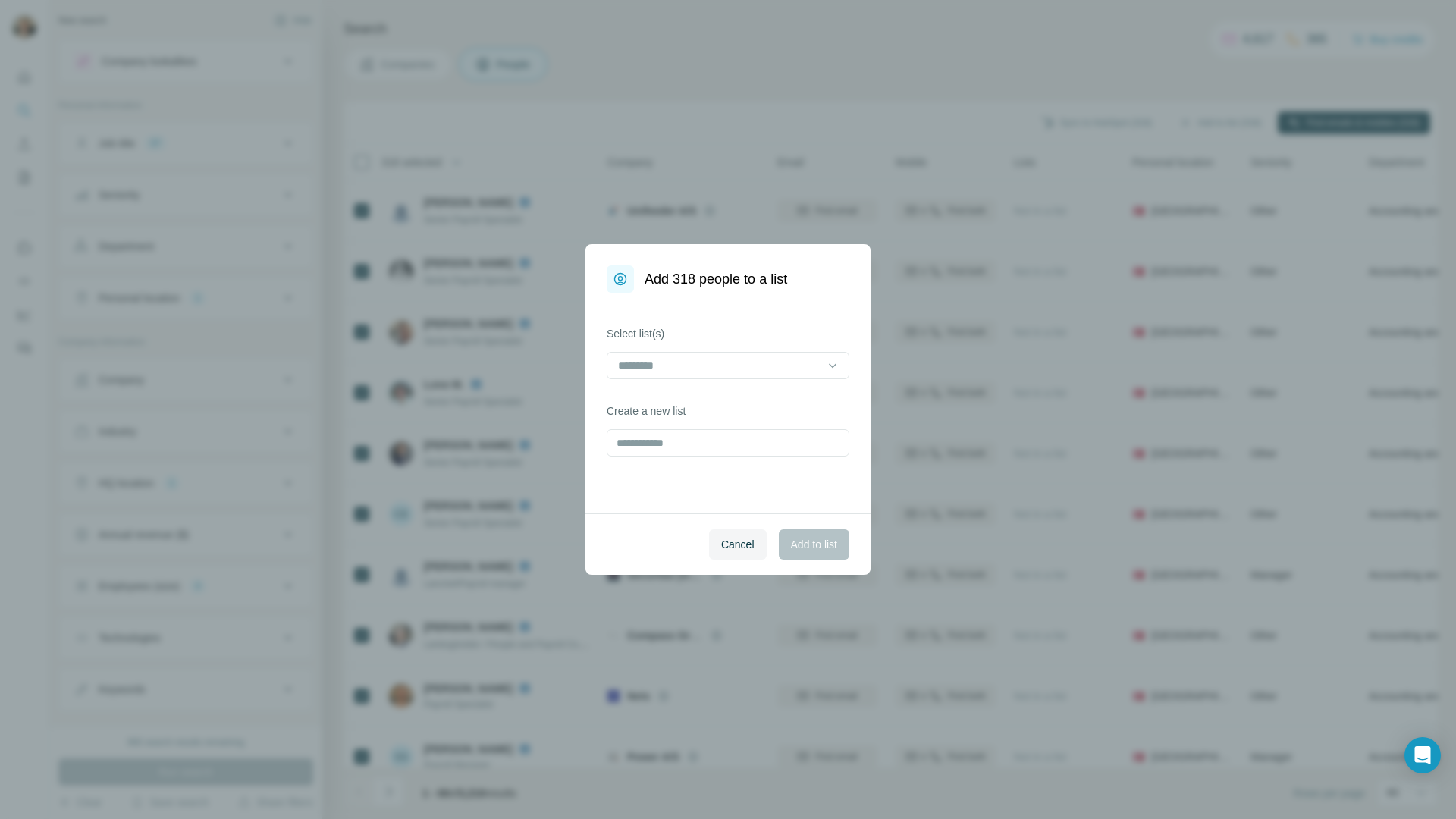
click at [691, 324] on div "Select list(s) Create a new list" at bounding box center [728, 403] width 285 height 221
click at [675, 446] on input "text" at bounding box center [728, 443] width 242 height 27
type input "*******"
click at [803, 549] on span "Add to list" at bounding box center [814, 544] width 47 height 15
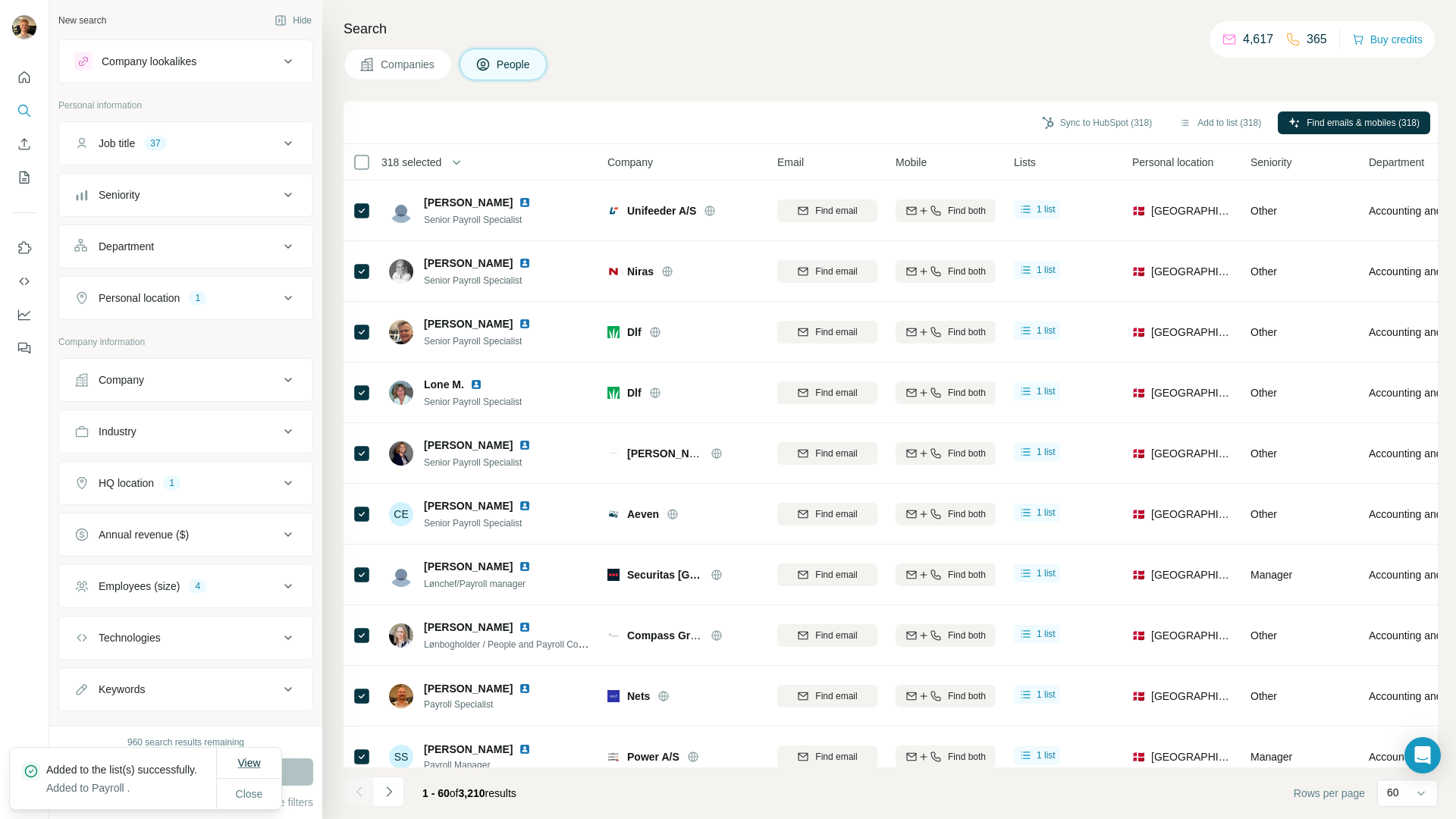
click at [252, 757] on span "View" at bounding box center [249, 763] width 23 height 12
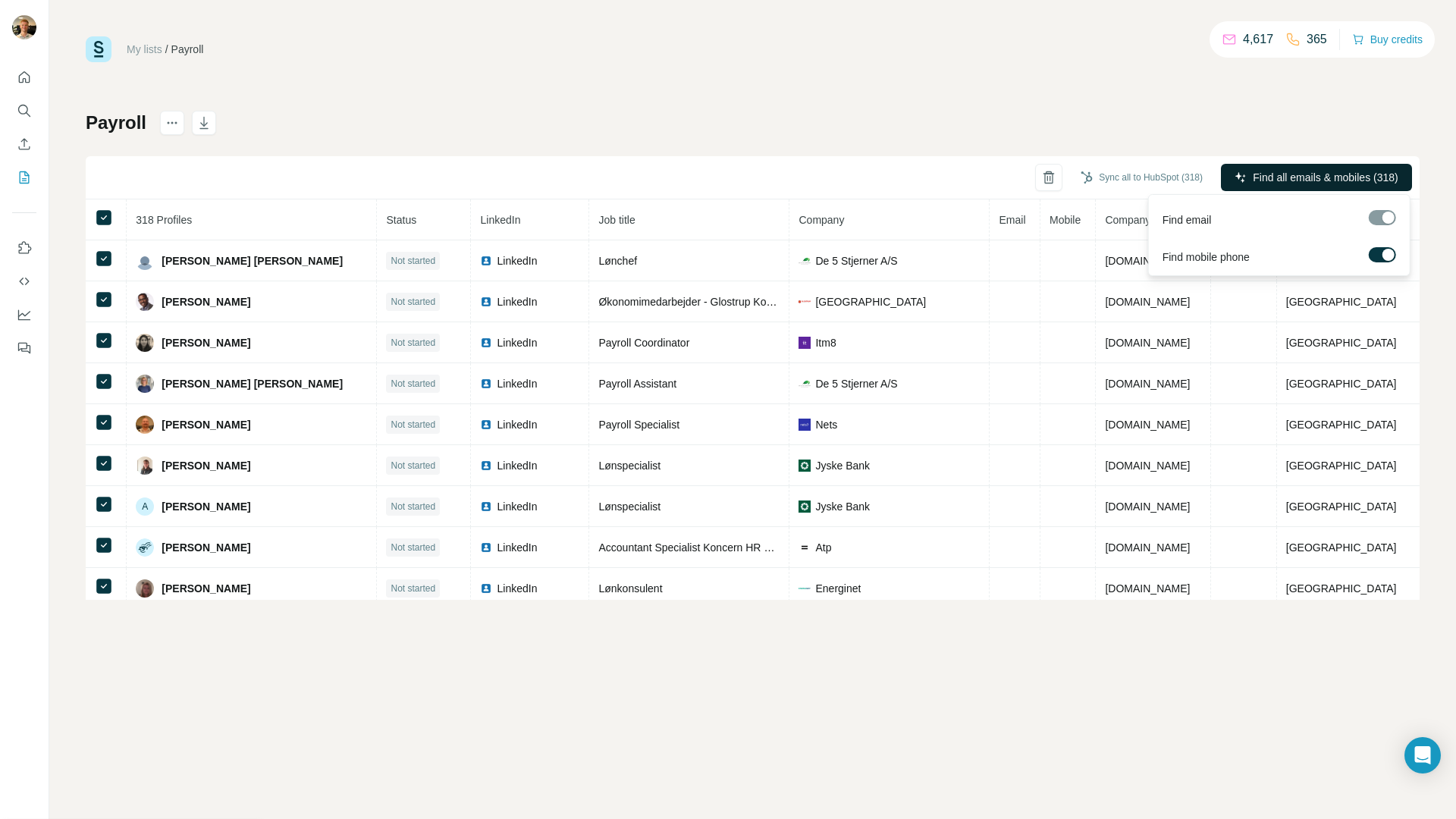
click at [1281, 178] on span "Find all emails & mobiles (318)" at bounding box center [1326, 178] width 145 height 15
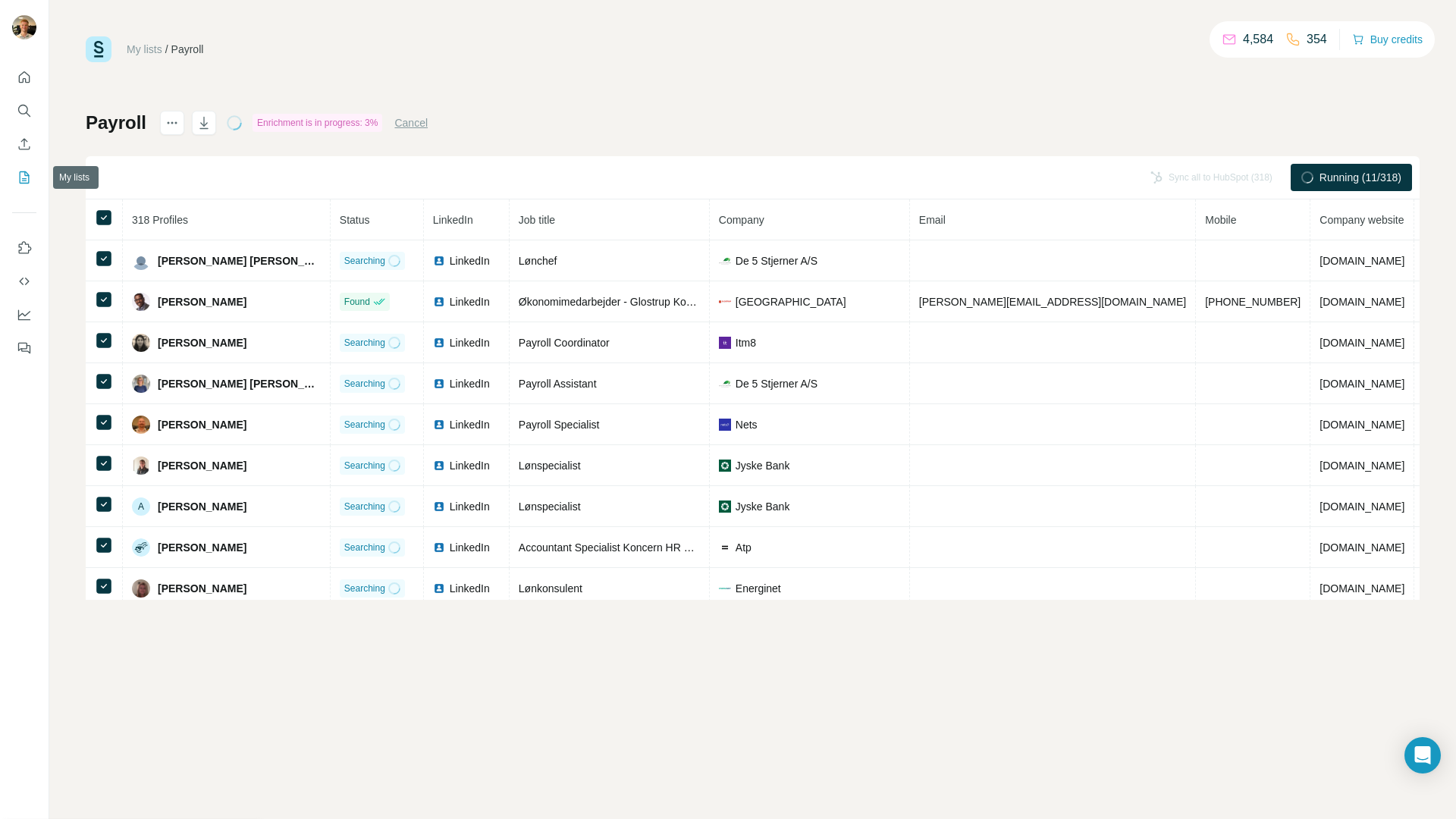
click at [28, 181] on icon "My lists" at bounding box center [24, 178] width 10 height 12
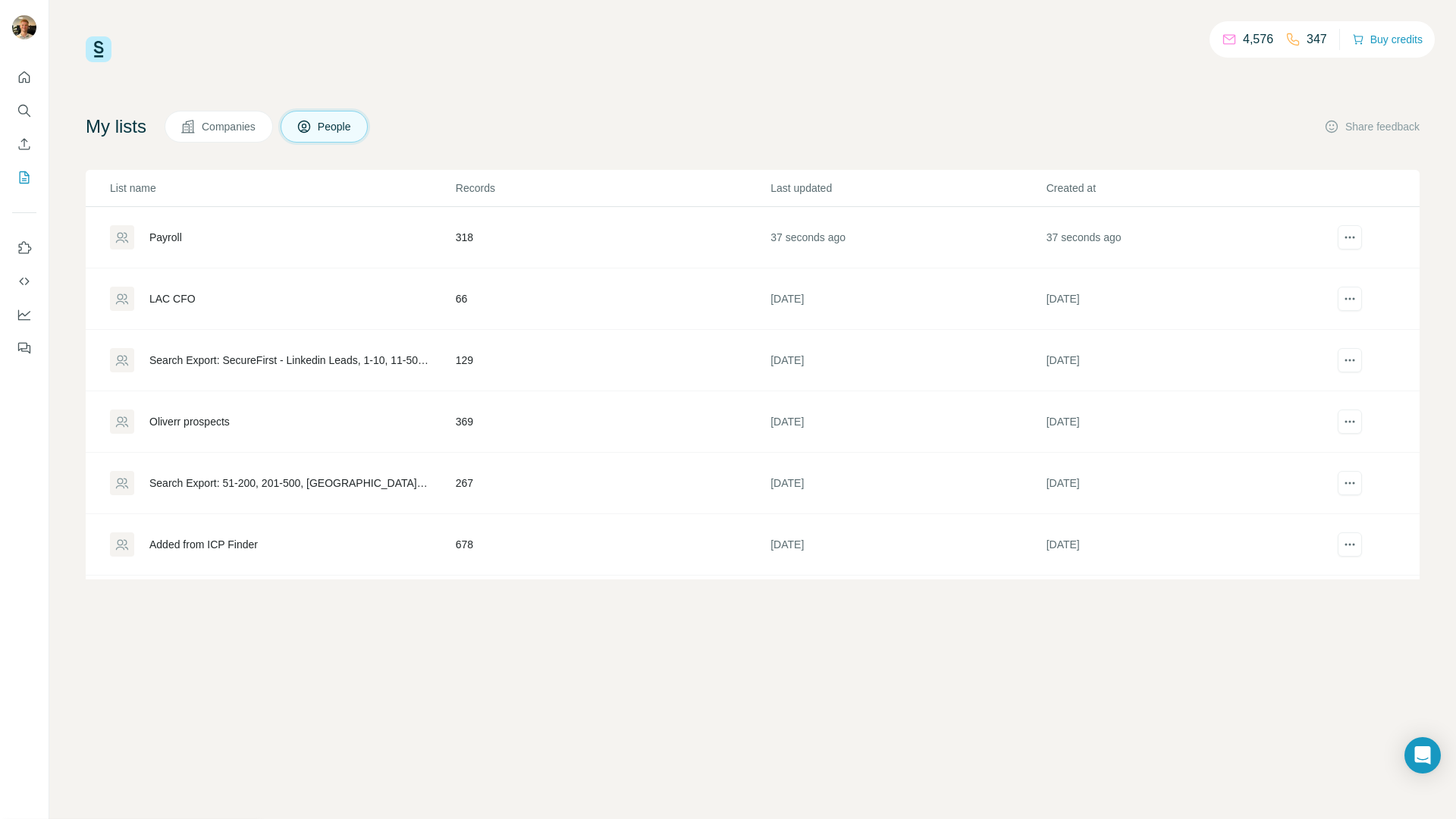
click at [296, 247] on div "Payroll" at bounding box center [282, 238] width 345 height 24
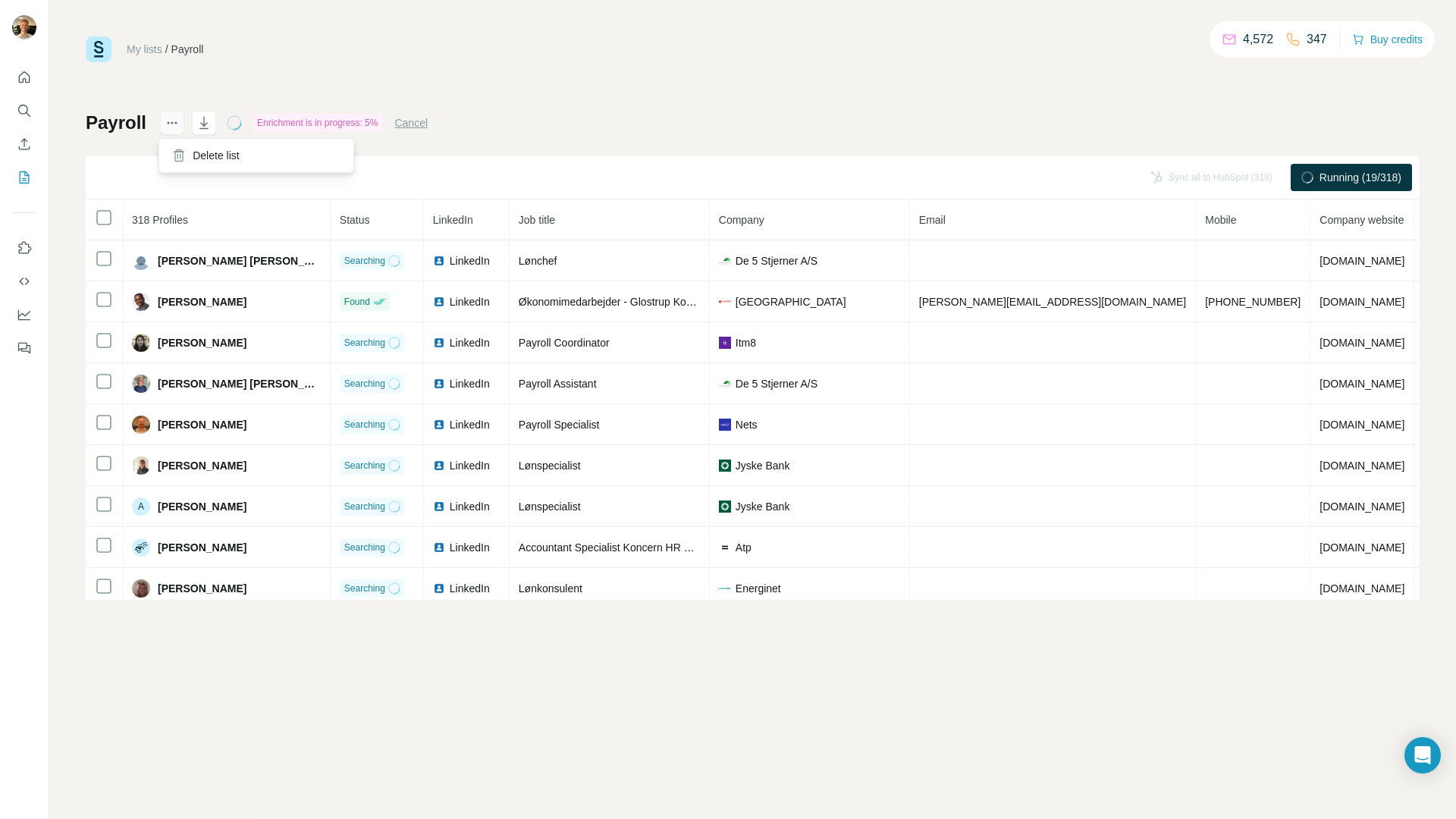
click at [177, 117] on button "actions" at bounding box center [172, 123] width 24 height 24
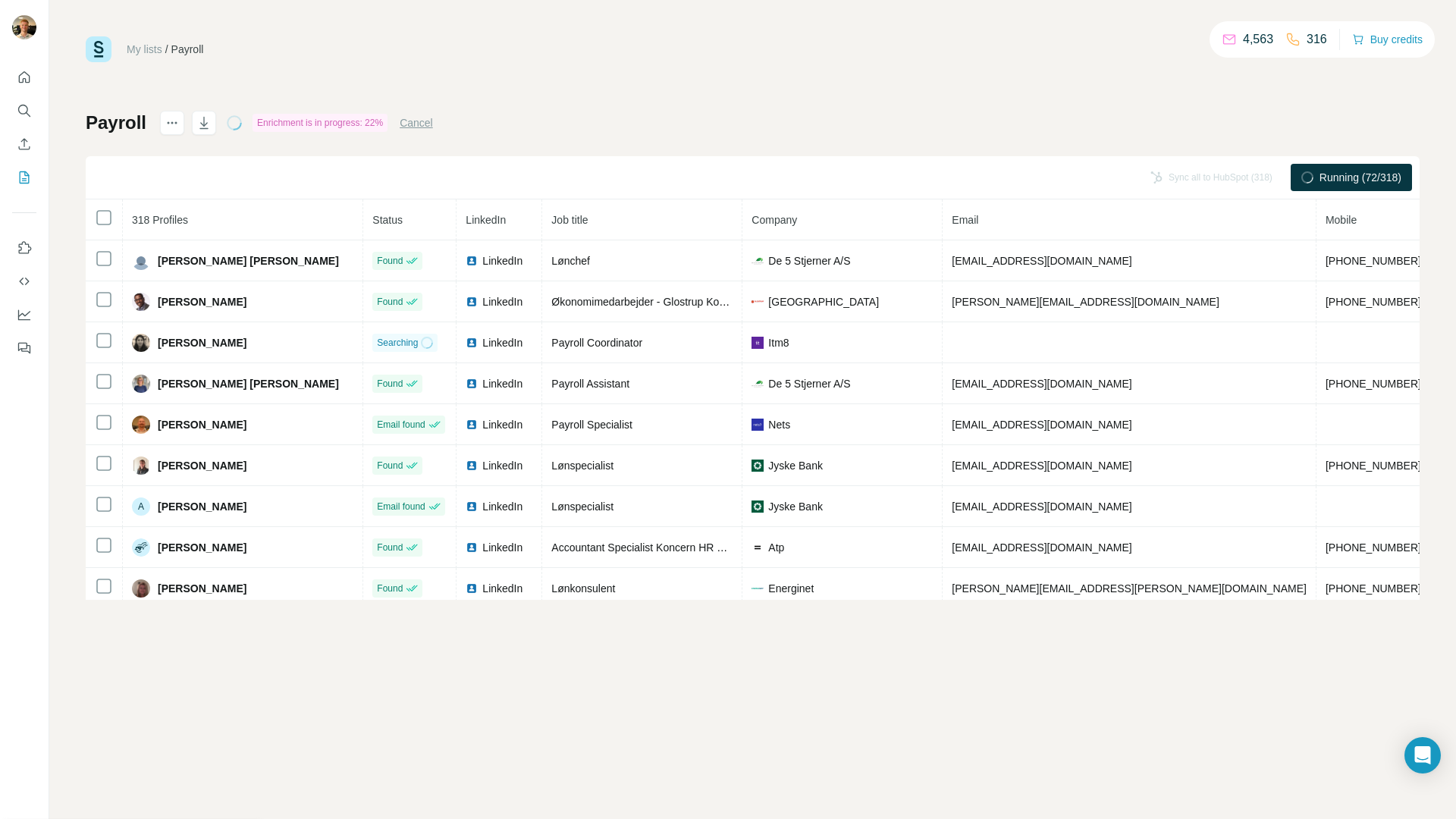
click at [1342, 174] on span "Running (72/318)" at bounding box center [1360, 178] width 82 height 15
click at [206, 119] on icon "button" at bounding box center [204, 123] width 15 height 15
